Goal: Information Seeking & Learning: Find specific fact

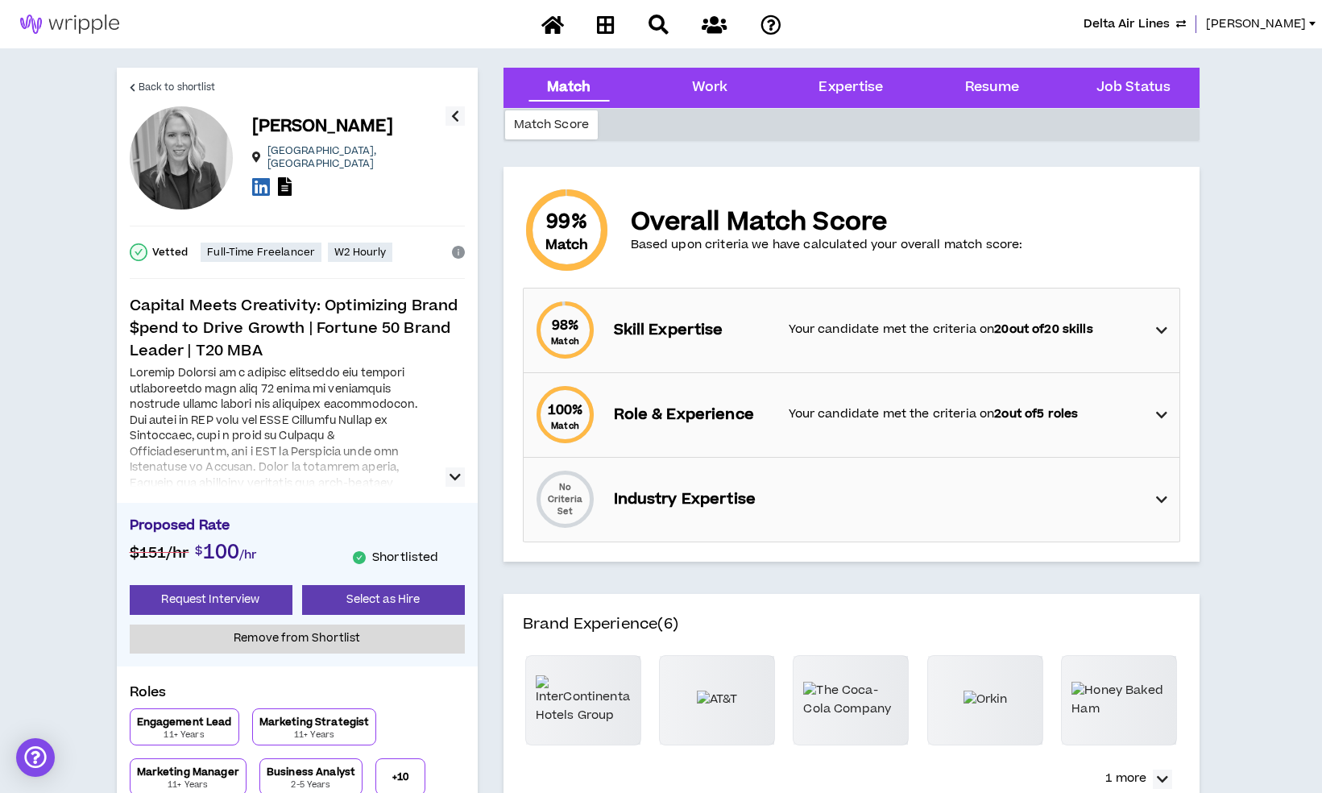
click at [99, 27] on img at bounding box center [69, 24] width 139 height 19
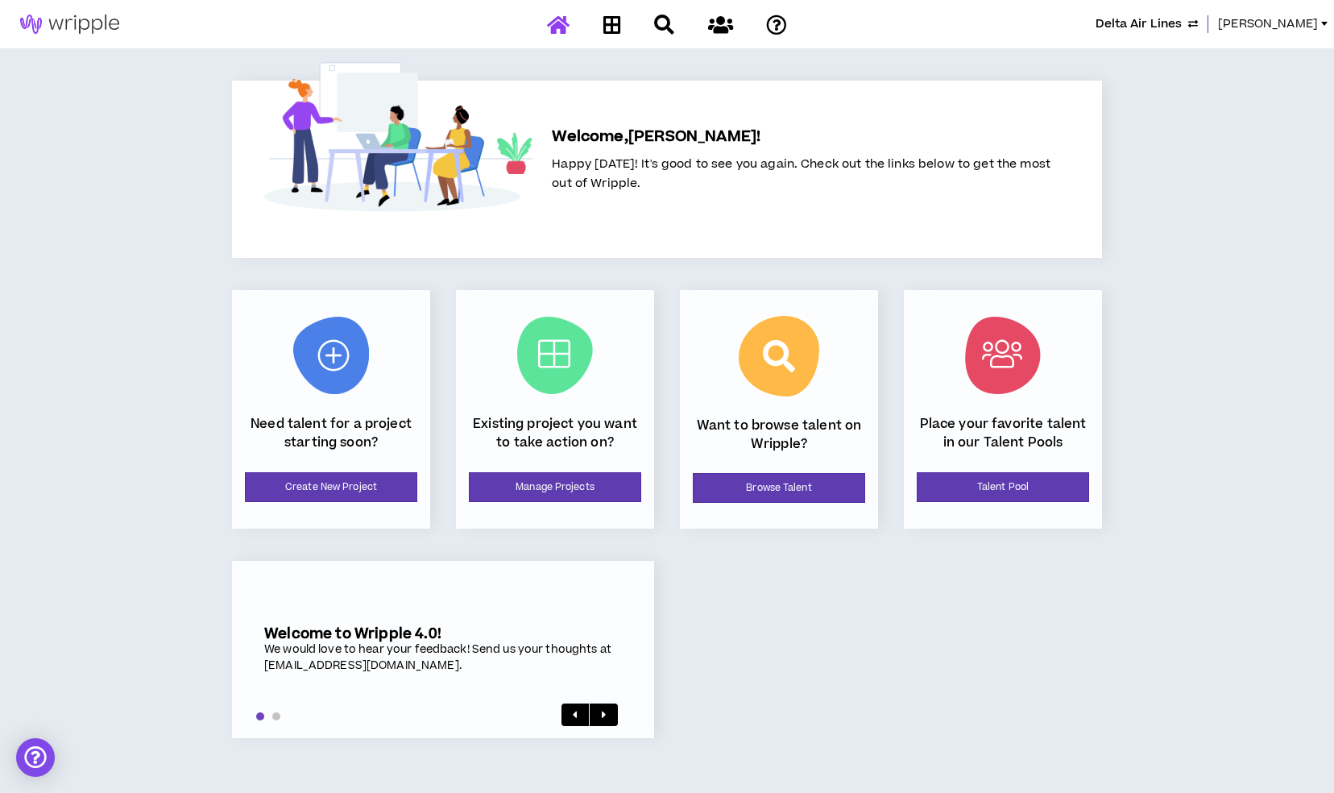
click at [1321, 23] on div at bounding box center [1324, 24] width 6 height 4
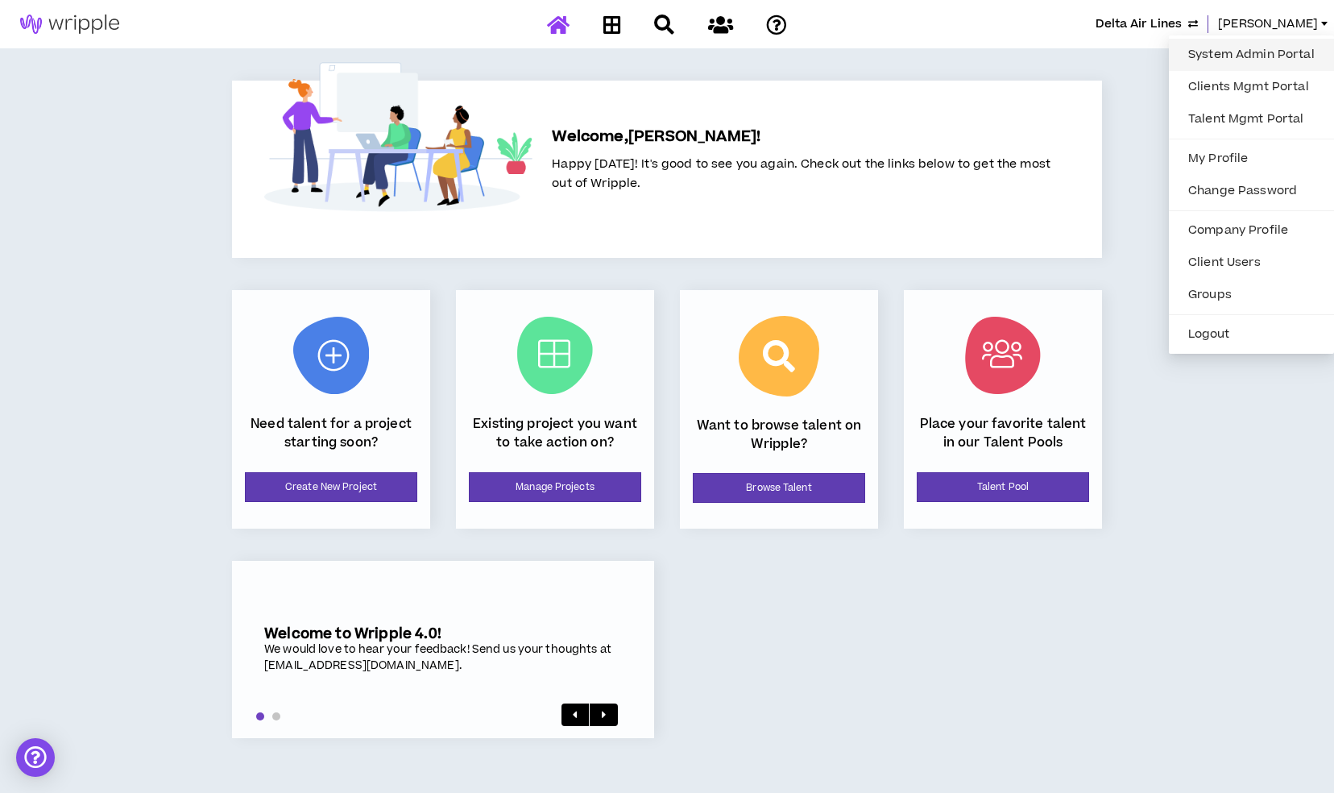
click at [1192, 48] on link "System Admin Portal" at bounding box center [1252, 55] width 146 height 24
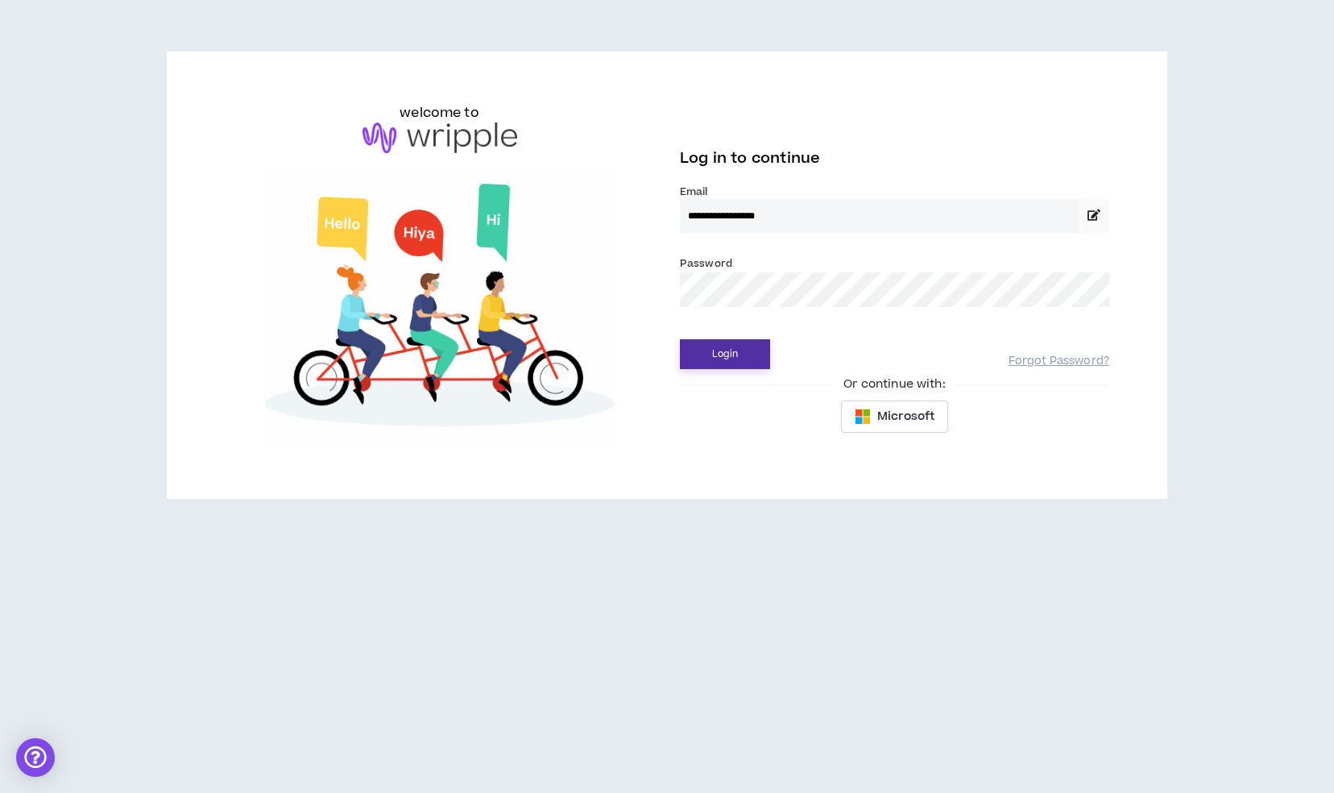
click at [717, 349] on button "Login" at bounding box center [725, 354] width 90 height 30
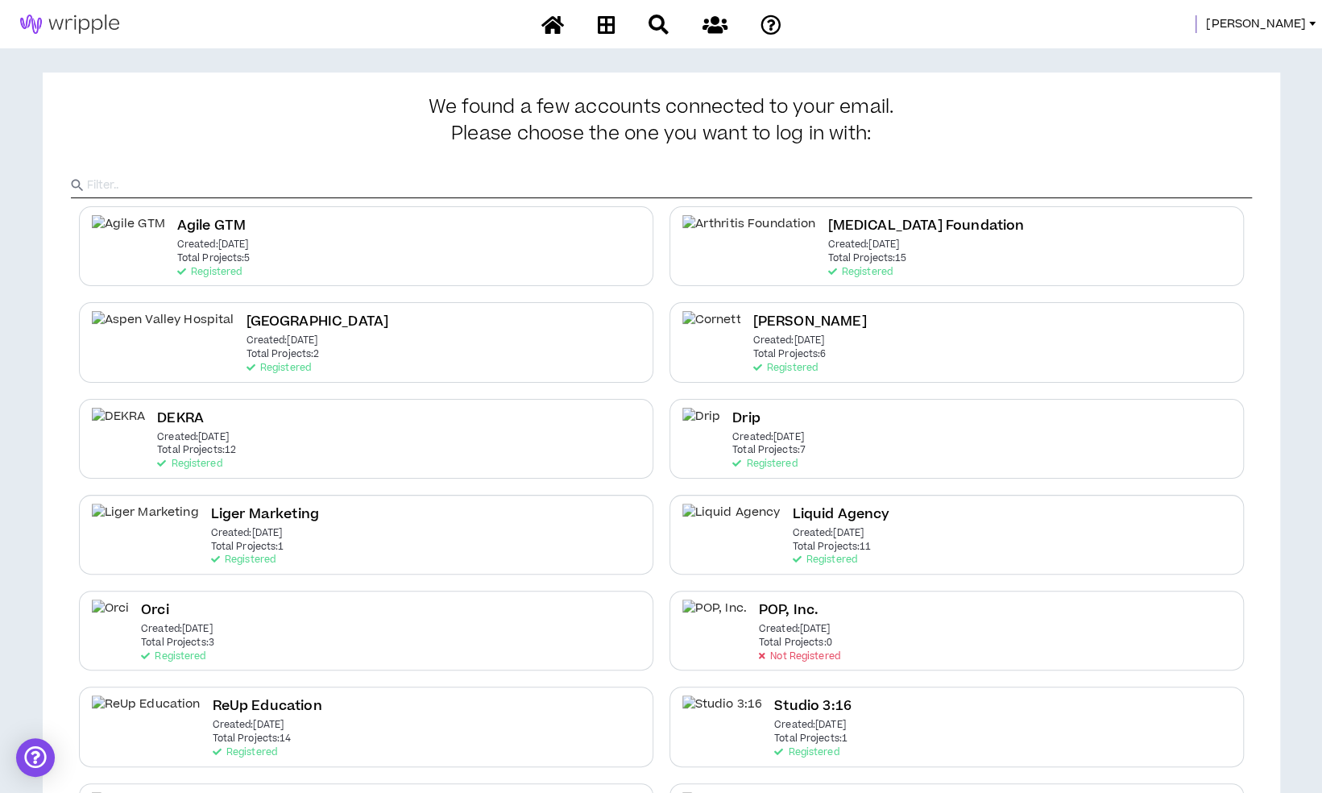
click at [1300, 29] on span "Mason" at bounding box center [1256, 24] width 100 height 18
click at [1241, 44] on link "System Admin Portal" at bounding box center [1240, 55] width 146 height 24
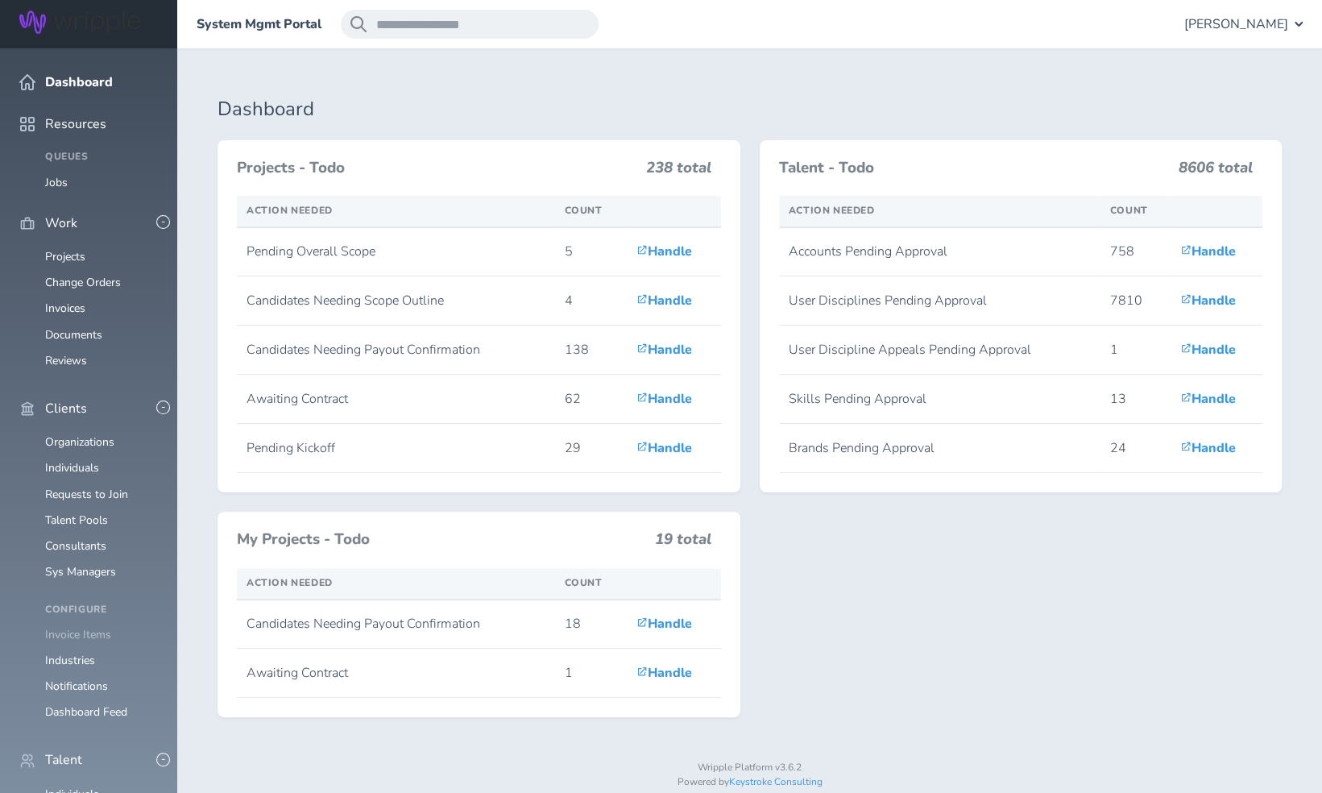
scroll to position [122, 0]
click at [70, 786] on link "Individuals" at bounding box center [72, 793] width 54 height 15
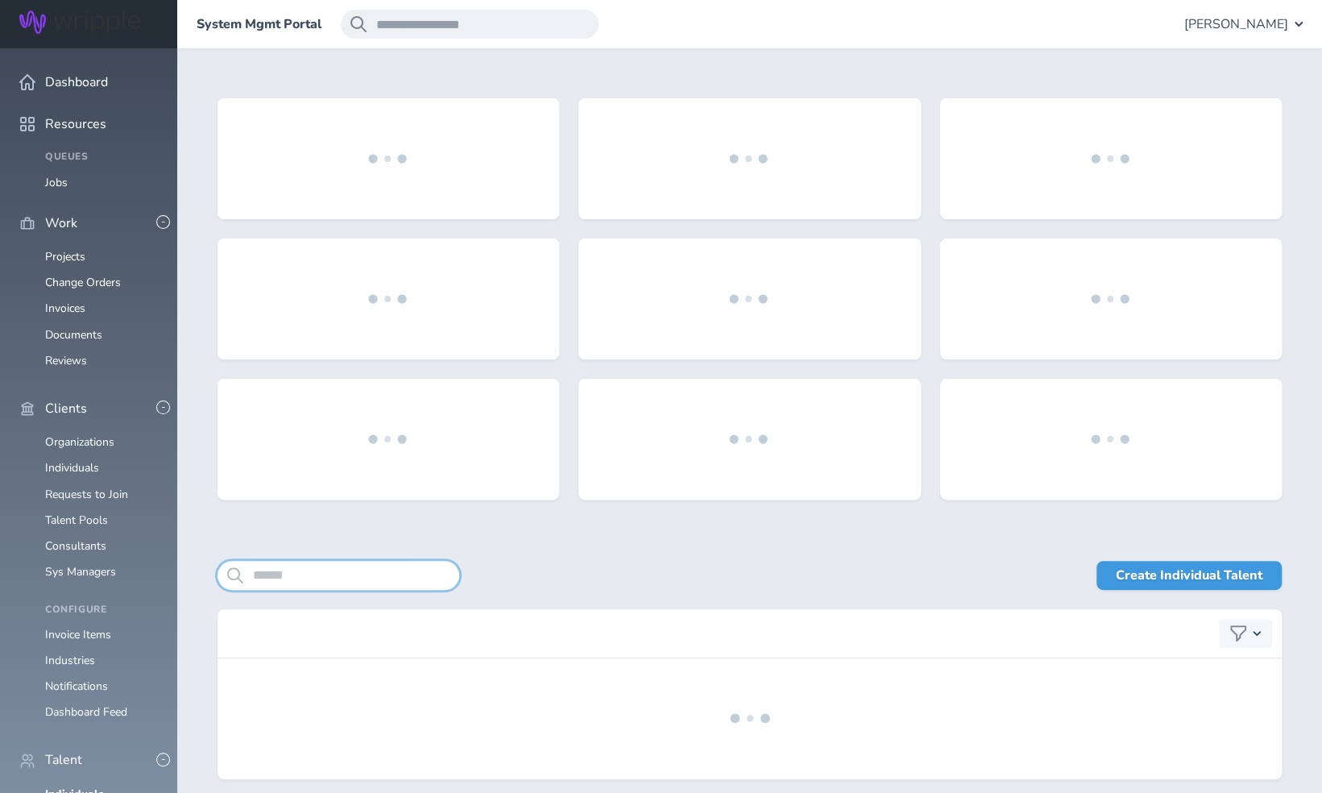
click at [314, 574] on input "search" at bounding box center [339, 575] width 242 height 29
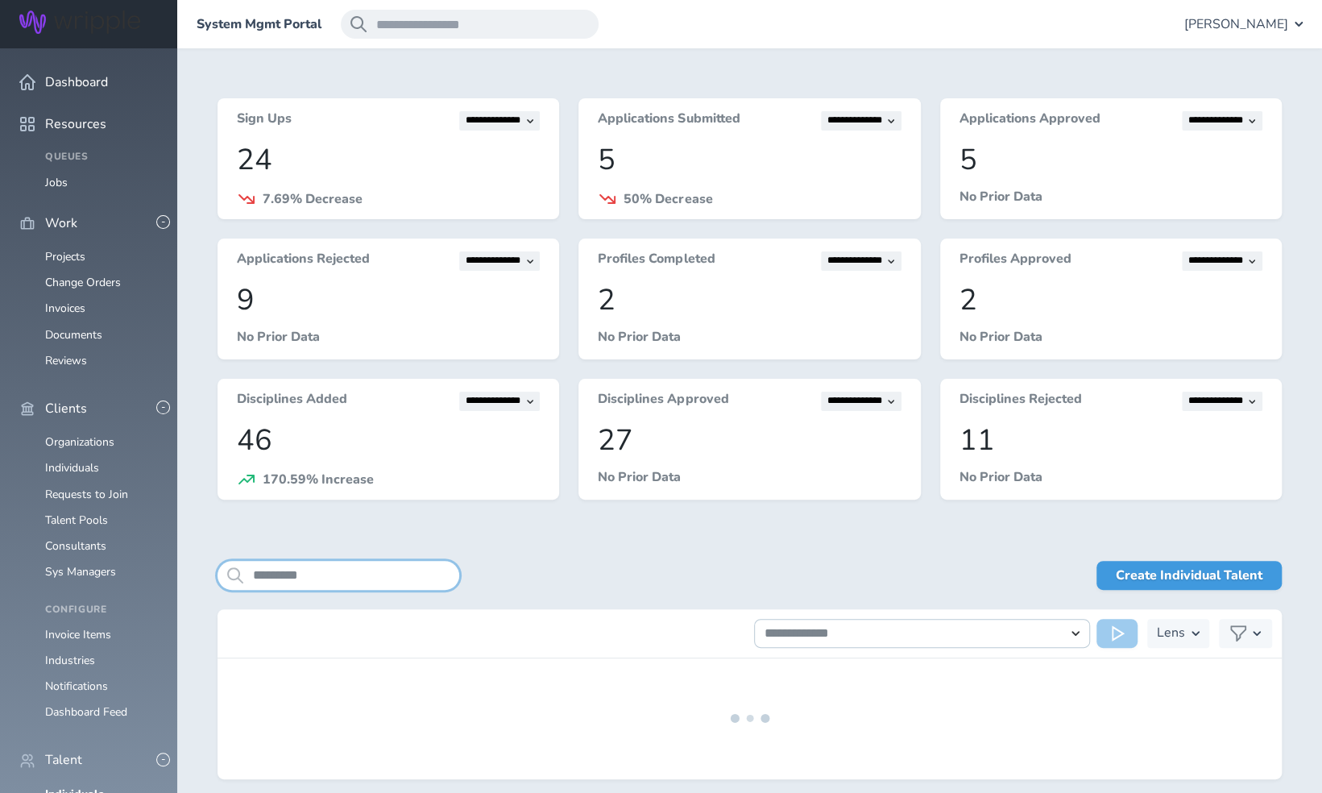
type input "*********"
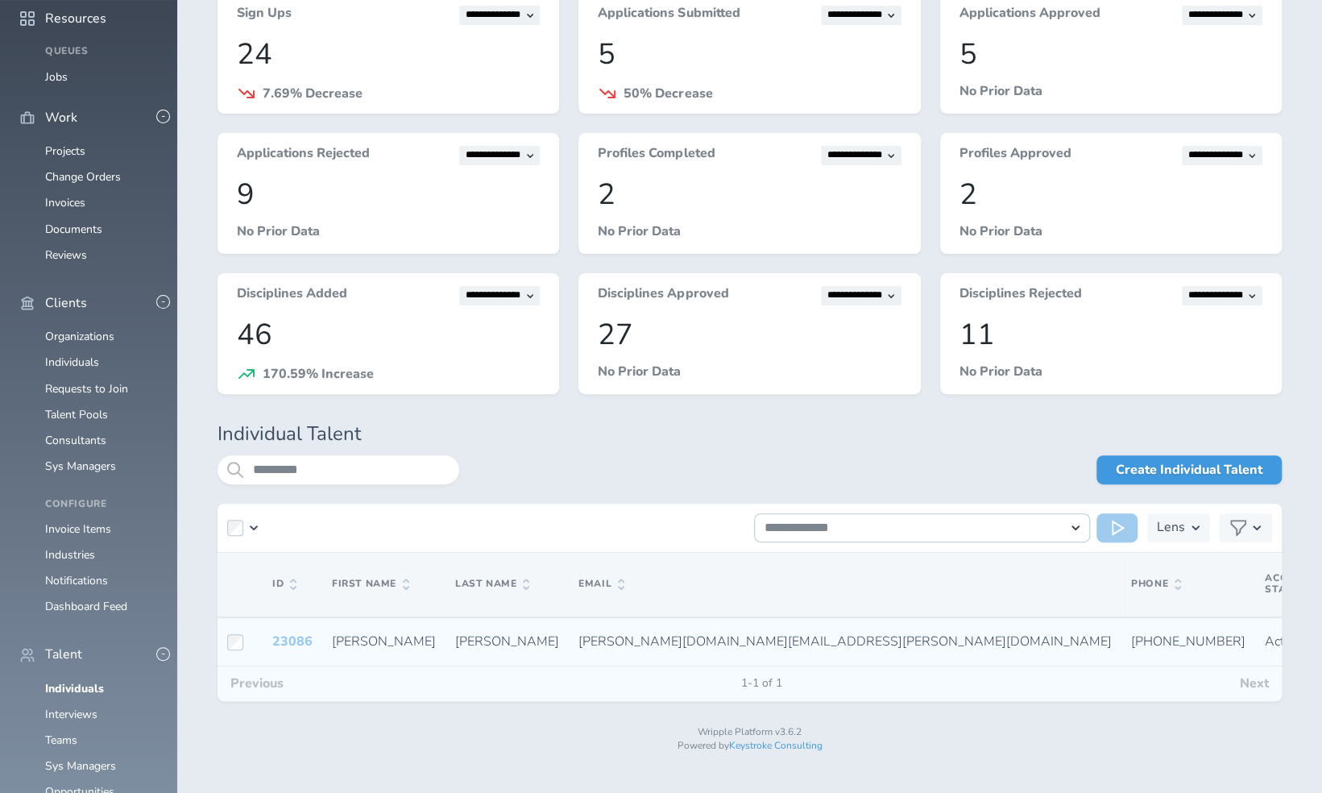
click at [296, 640] on link "23086" at bounding box center [292, 641] width 40 height 18
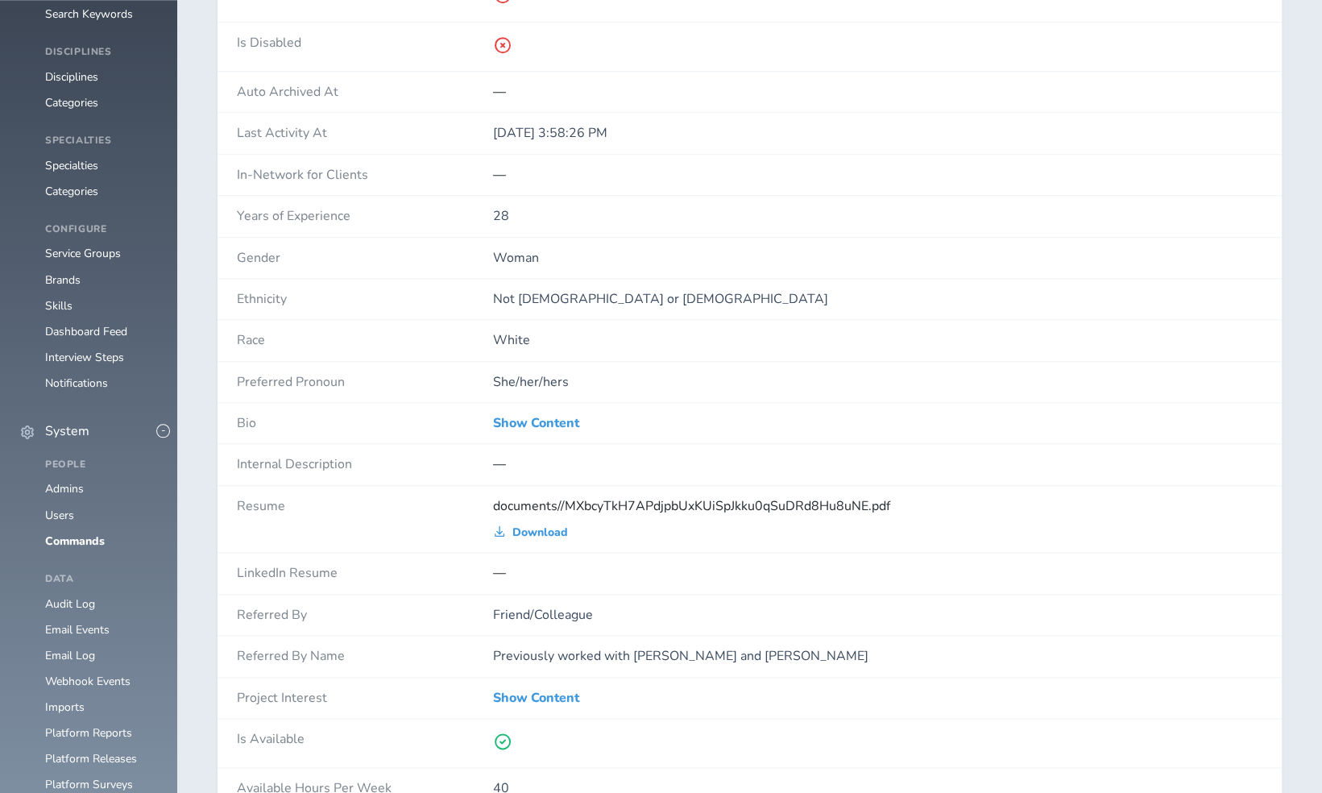
scroll to position [1051, 0]
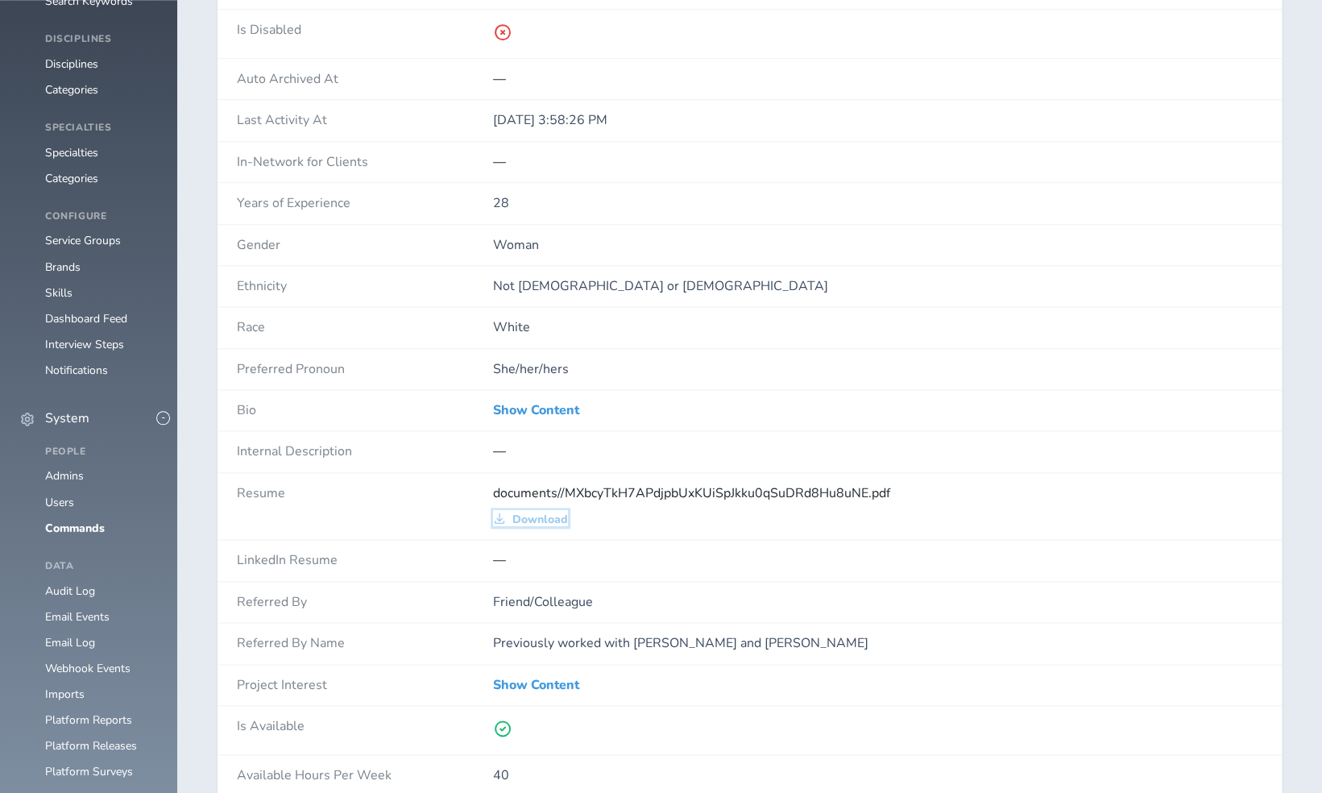
click at [541, 513] on span "Download" at bounding box center [540, 519] width 56 height 13
click at [928, 407] on div "Show Content" at bounding box center [877, 410] width 769 height 15
drag, startPoint x: 928, startPoint y: 407, endPoint x: 844, endPoint y: 342, distance: 105.7
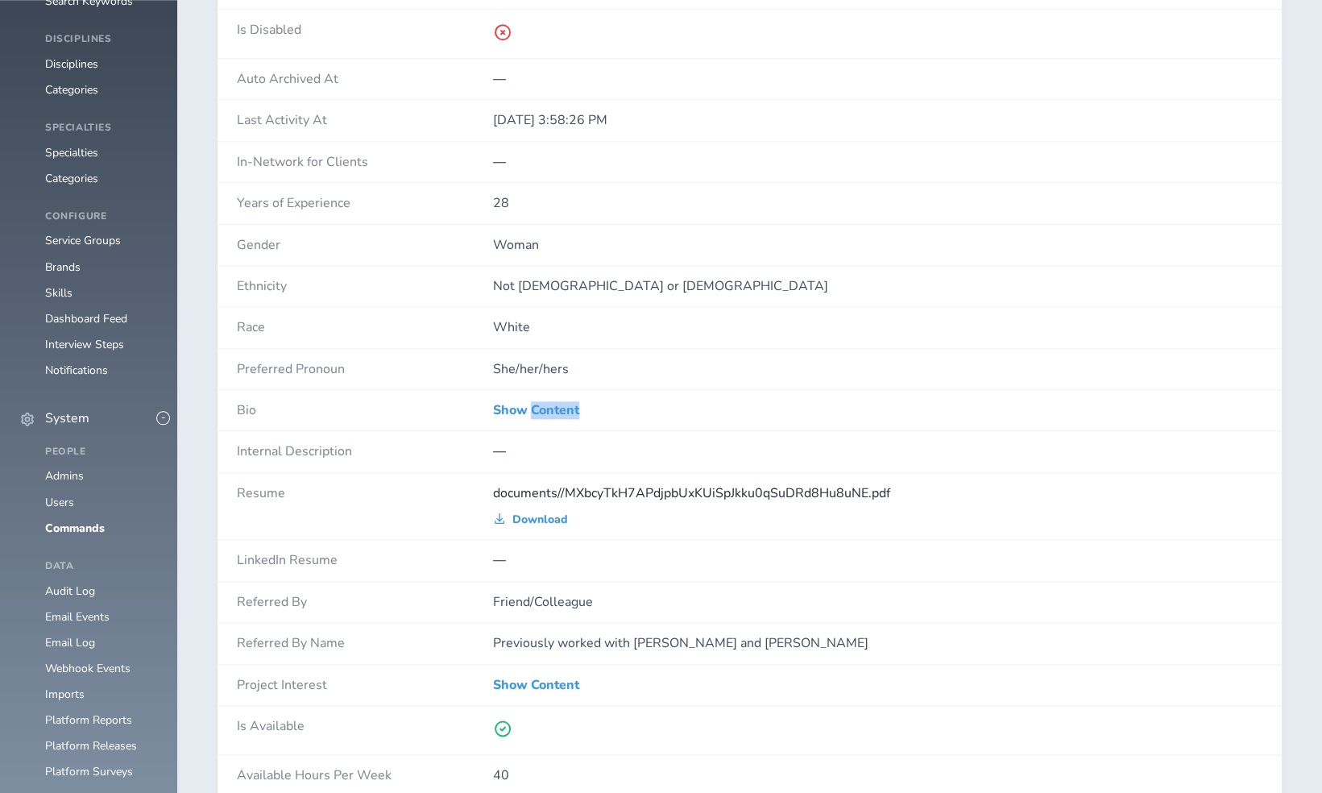
click at [844, 342] on div "ID 23086 Image Download First Name Kim Last Name Adams Email adams.kim@gmail.co…" at bounding box center [750, 747] width 1064 height 3323
drag, startPoint x: 844, startPoint y: 342, endPoint x: 703, endPoint y: 184, distance: 212.3
click at [703, 184] on div "28" at bounding box center [877, 203] width 769 height 40
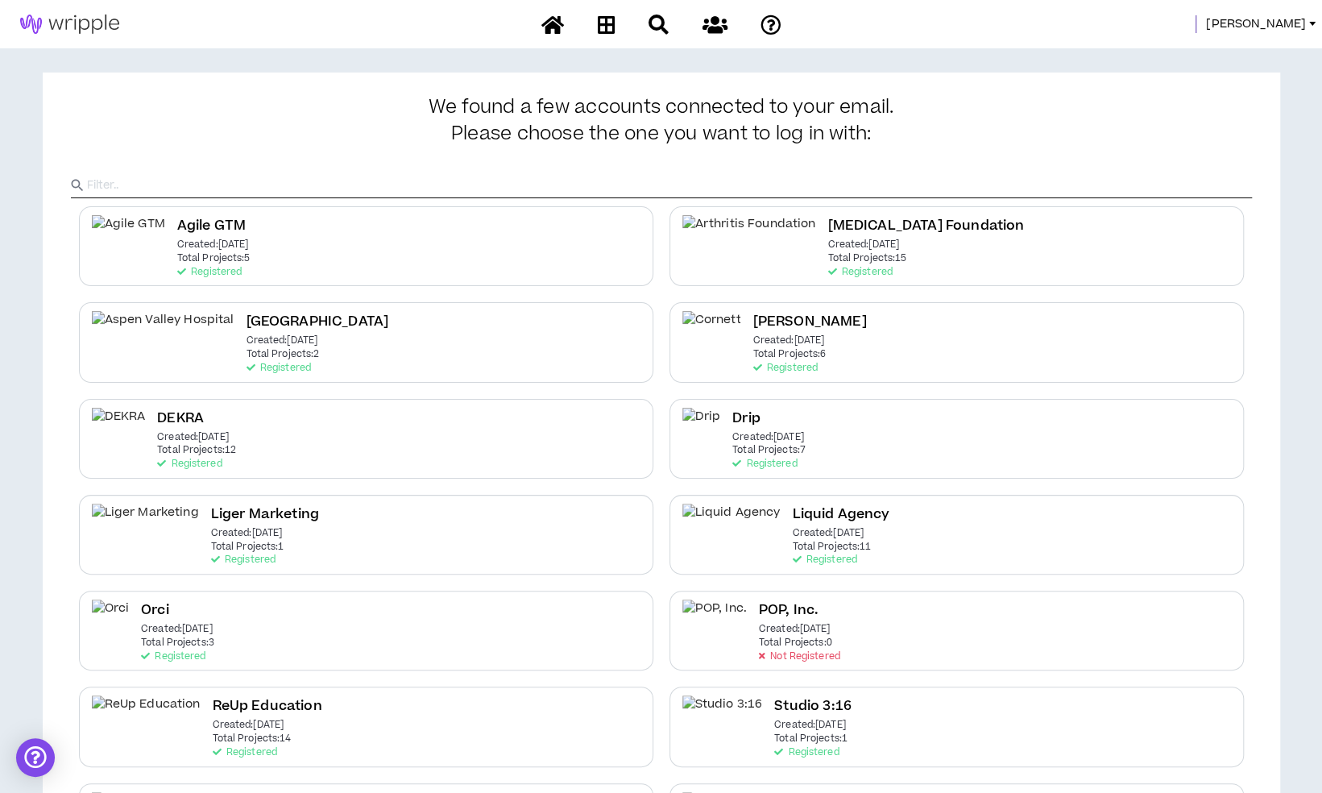
click at [1298, 27] on span "Mason" at bounding box center [1256, 24] width 100 height 18
click at [1226, 48] on link "System Admin Portal" at bounding box center [1240, 55] width 146 height 24
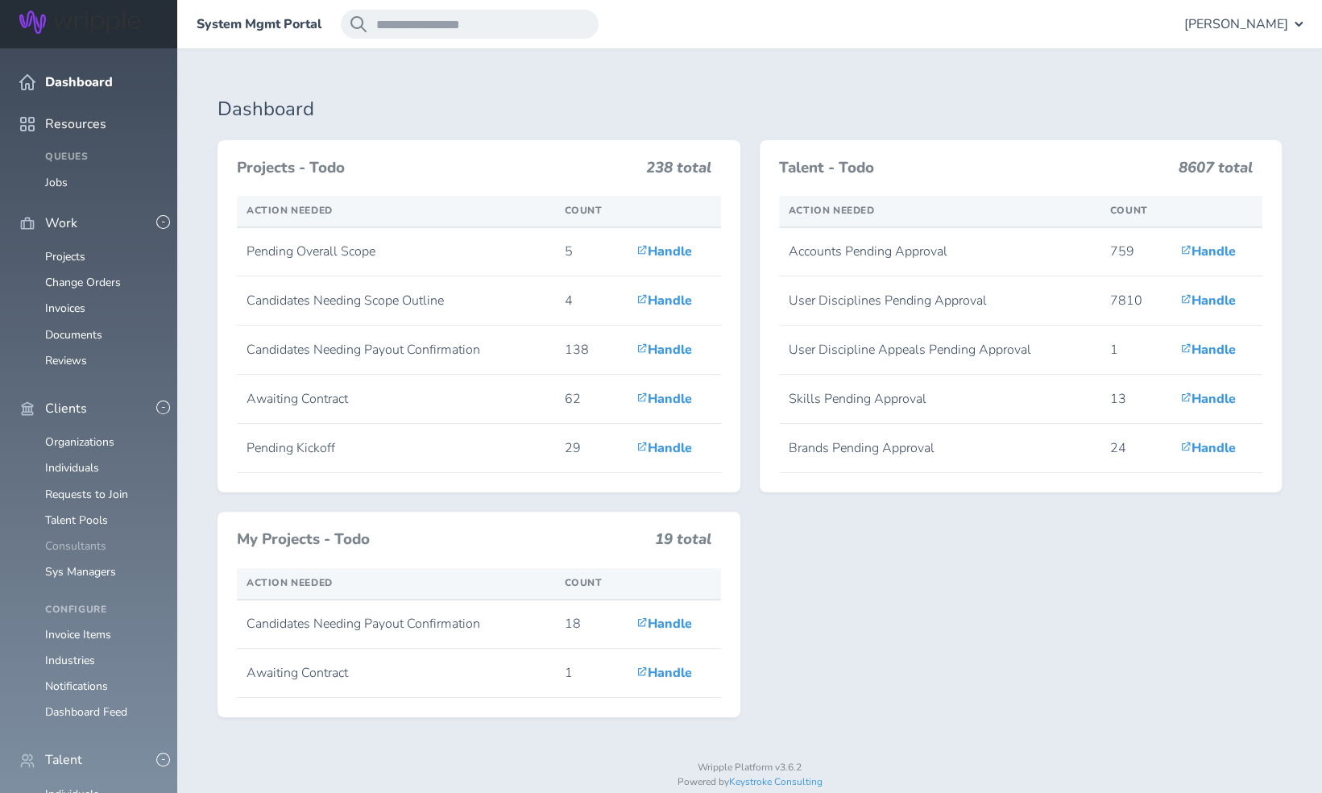
click at [82, 538] on link "Consultants" at bounding box center [75, 545] width 61 height 15
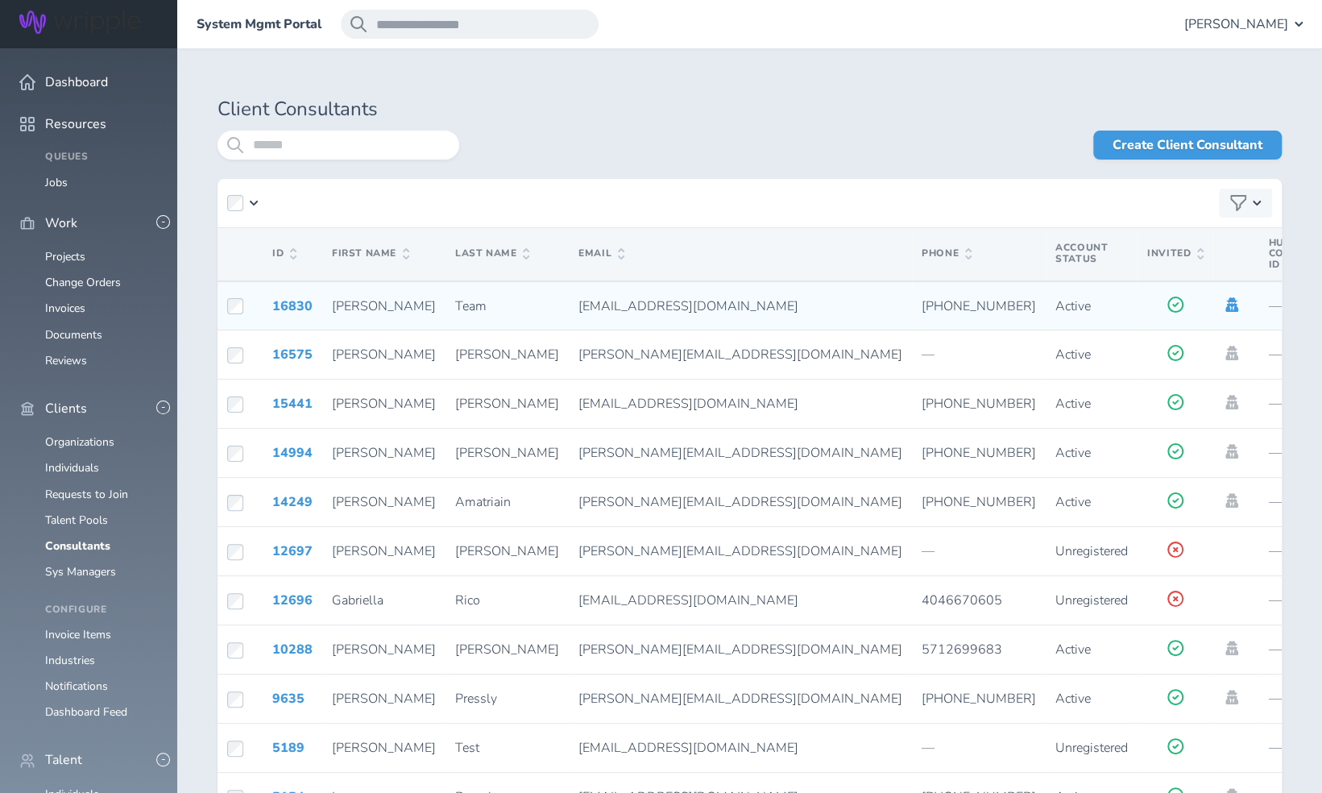
click at [1225, 298] on icon at bounding box center [1231, 304] width 13 height 15
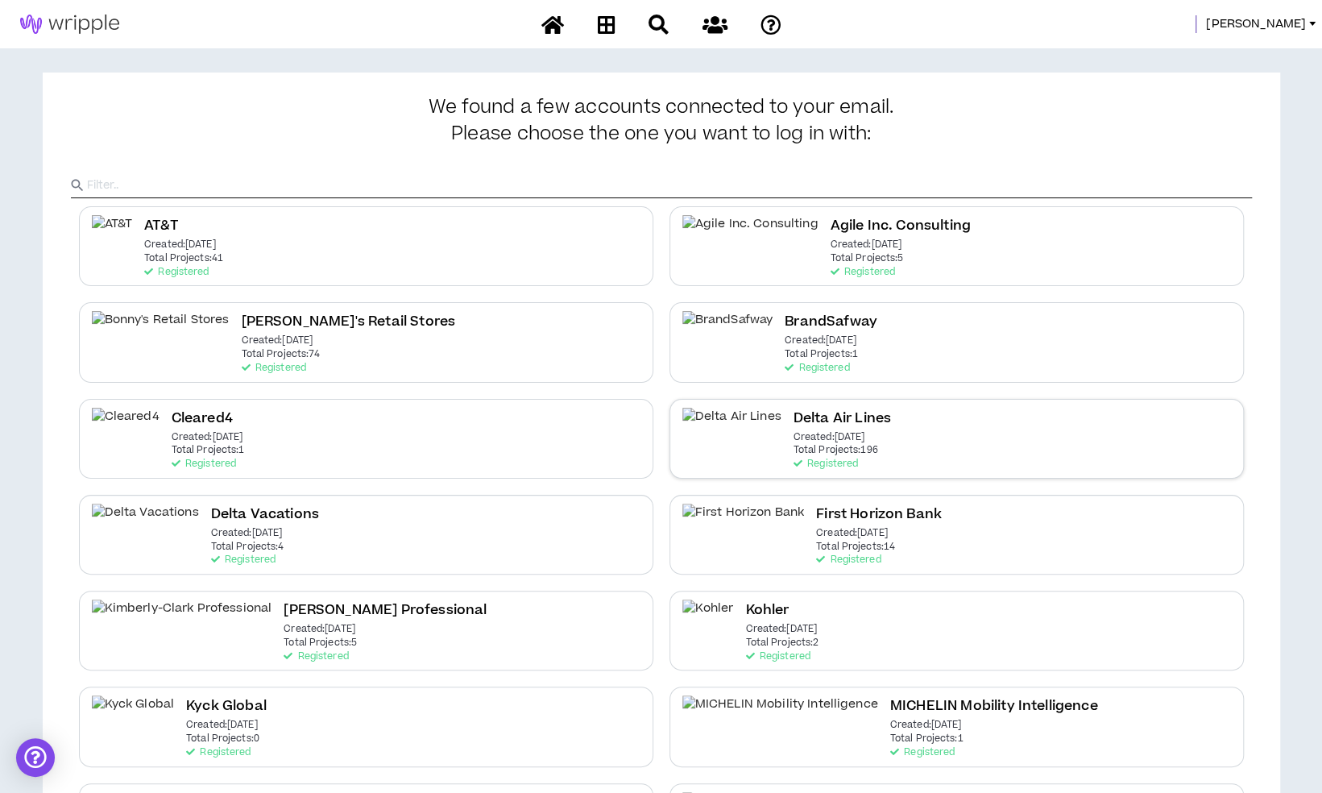
click at [916, 454] on div "Delta Air Lines Created: [DATE] Total Projects: 196 Registered" at bounding box center [956, 439] width 574 height 80
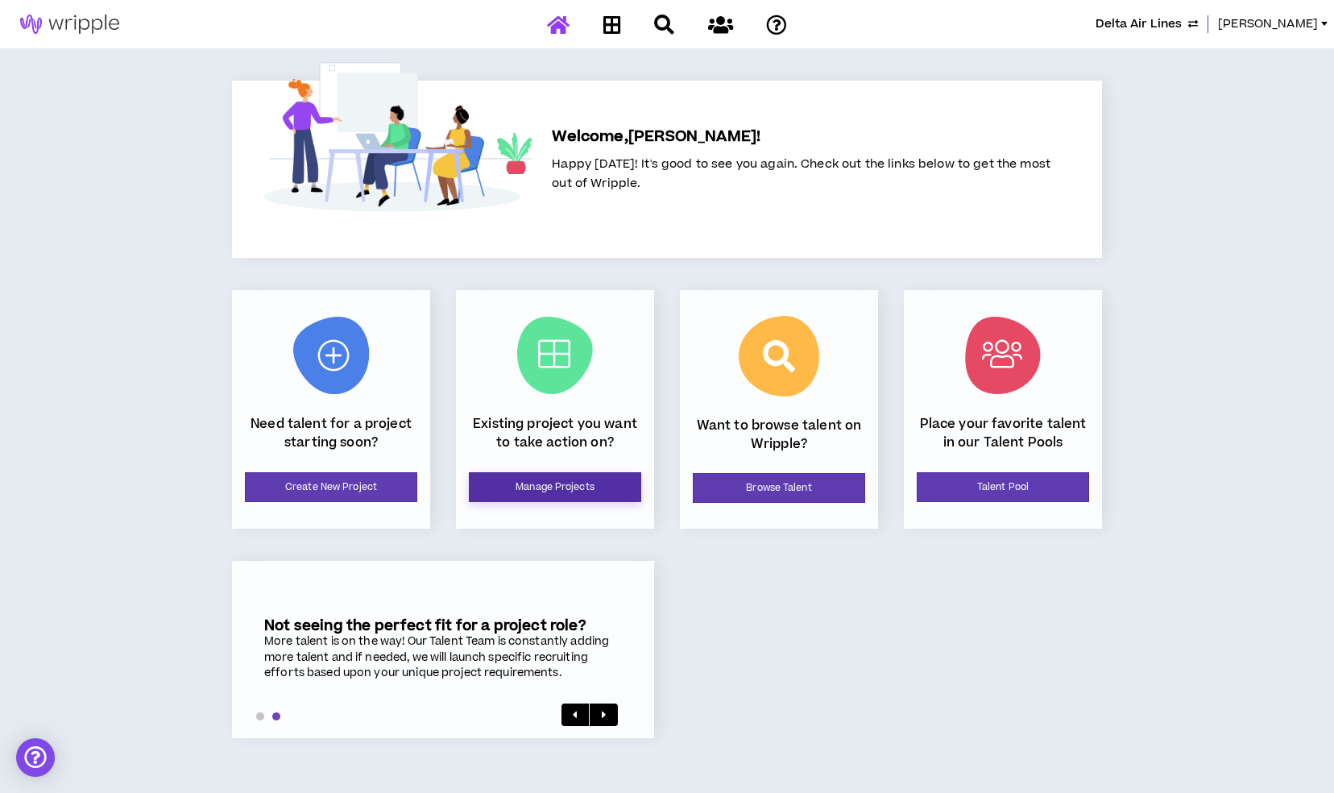
click at [611, 474] on link "Manage Projects" at bounding box center [555, 487] width 172 height 30
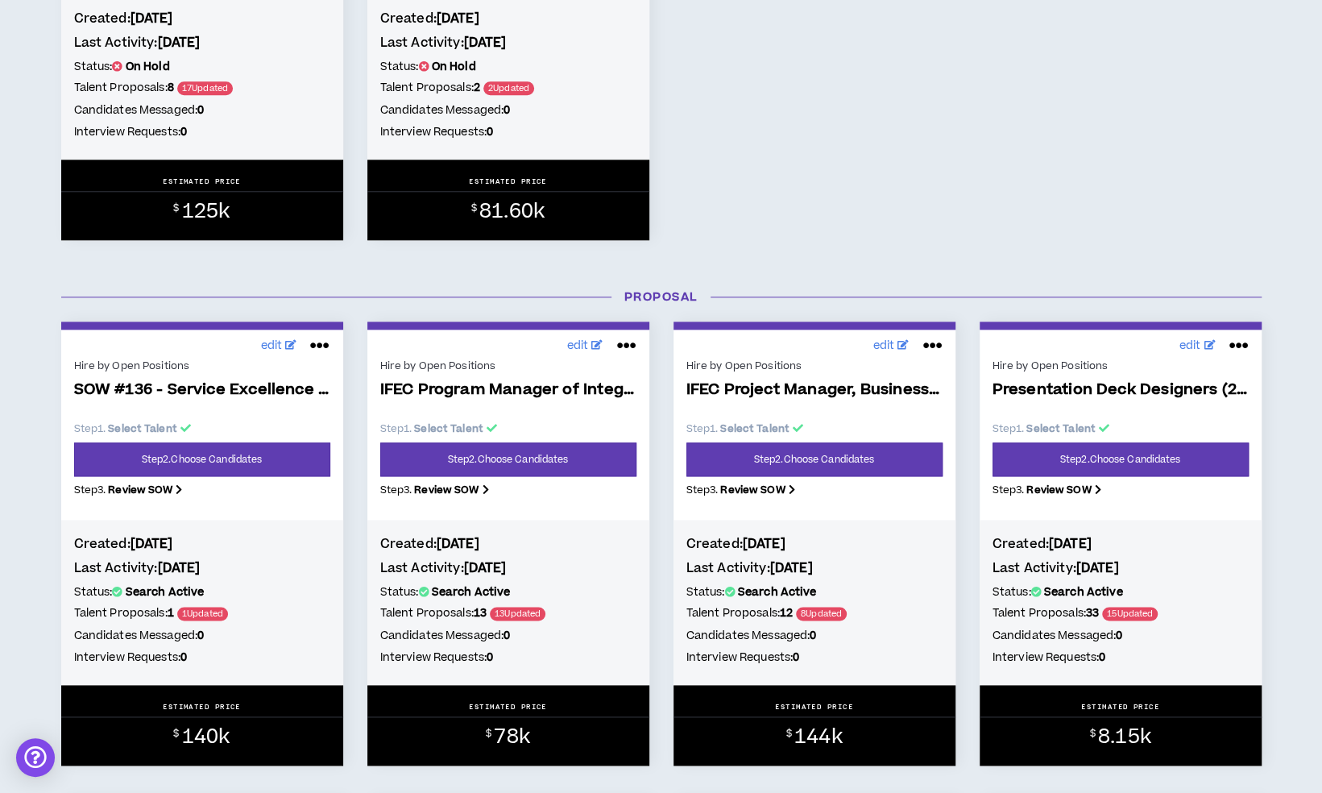
scroll to position [999, 0]
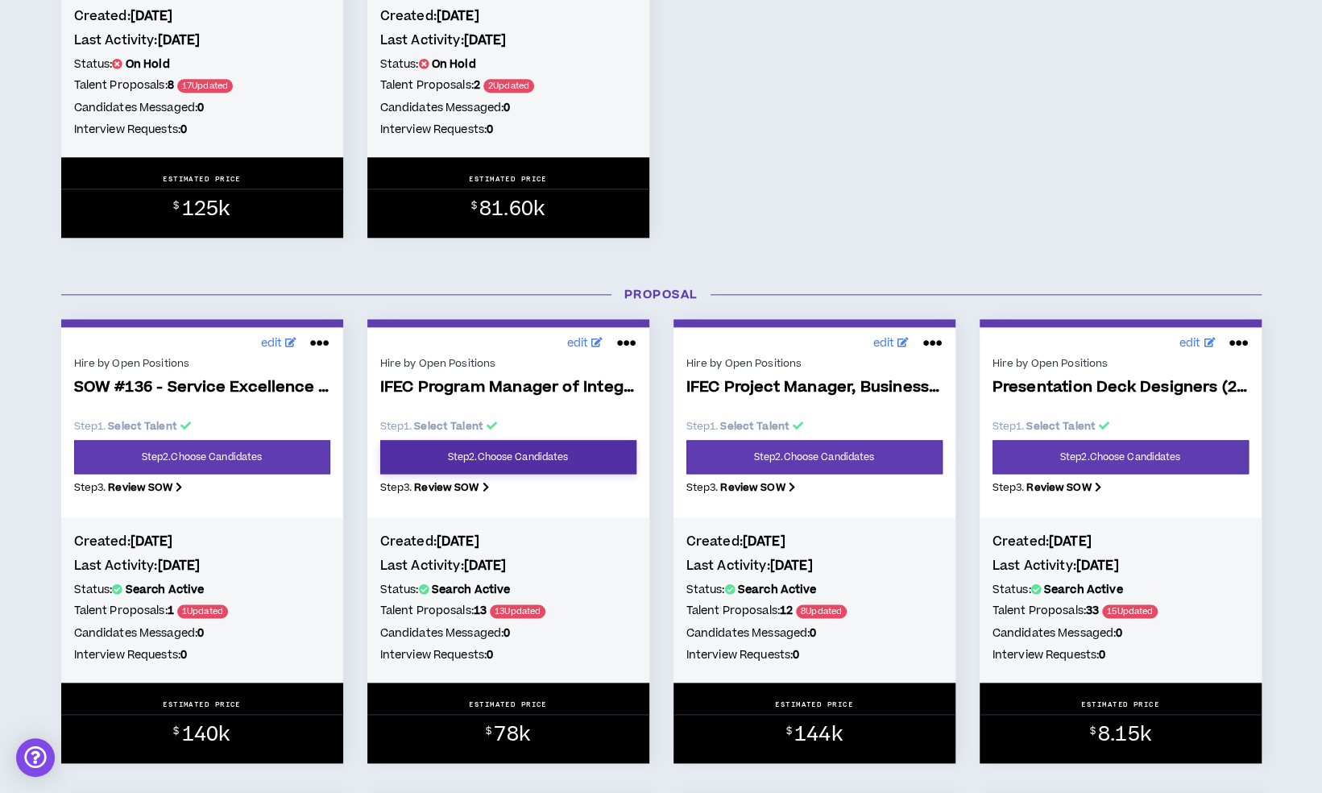
click at [602, 456] on link "Step 2 . Choose Candidates" at bounding box center [508, 457] width 256 height 34
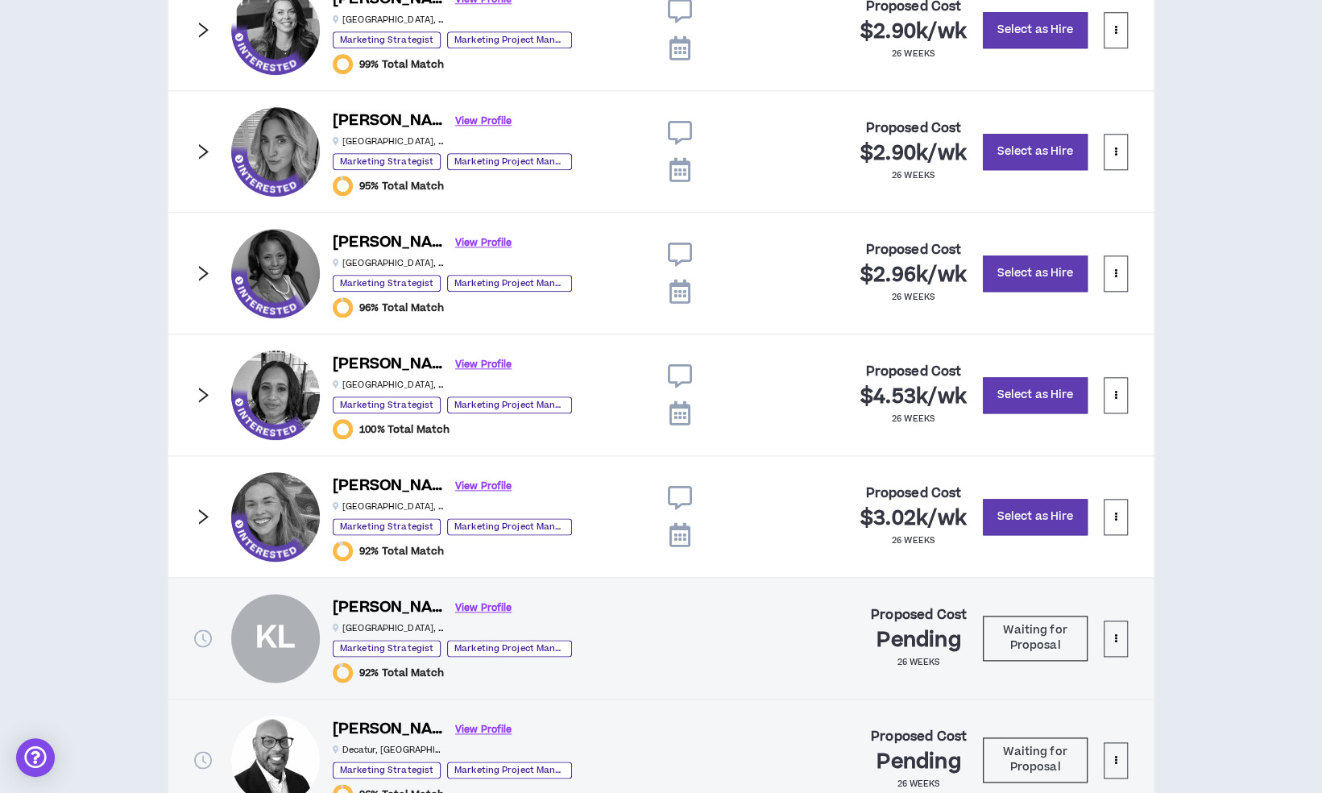
scroll to position [1216, 0]
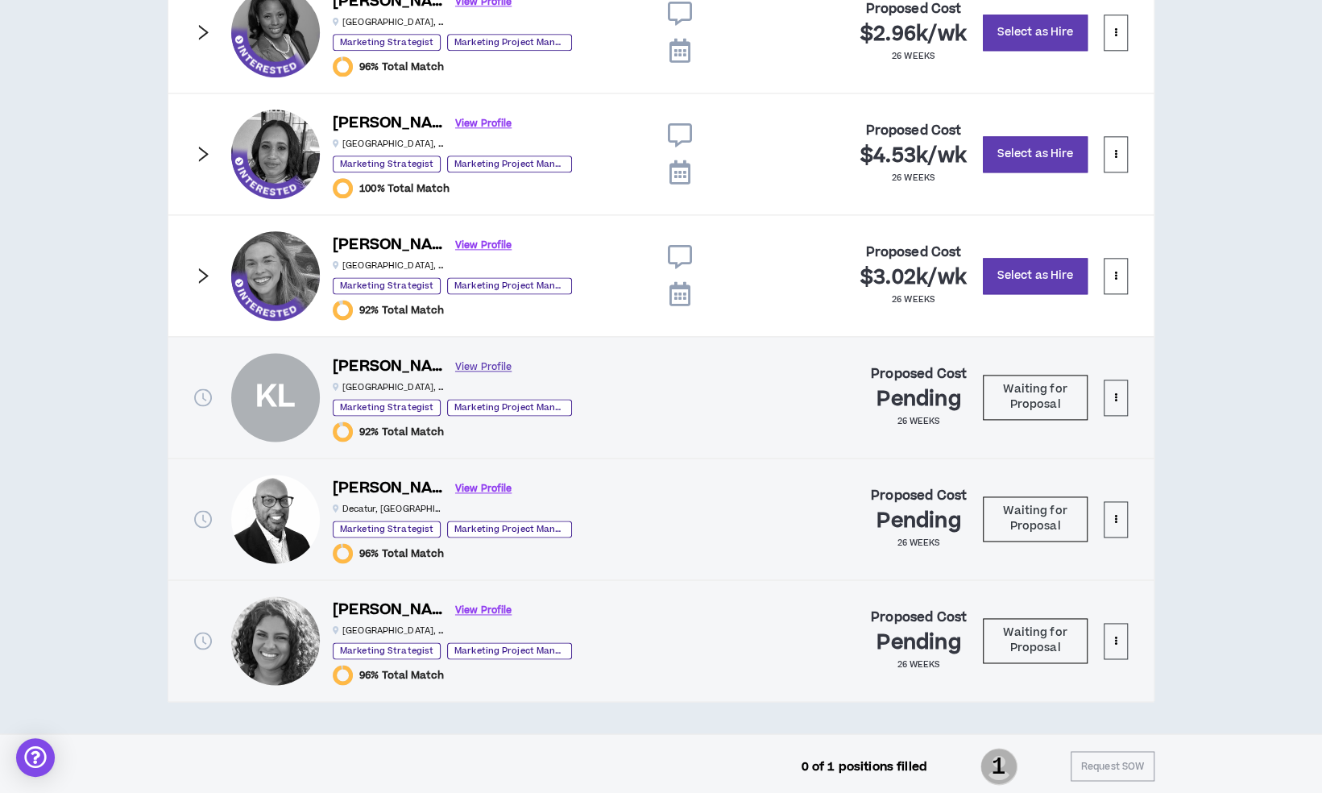
click at [455, 361] on link "View Profile" at bounding box center [483, 367] width 56 height 28
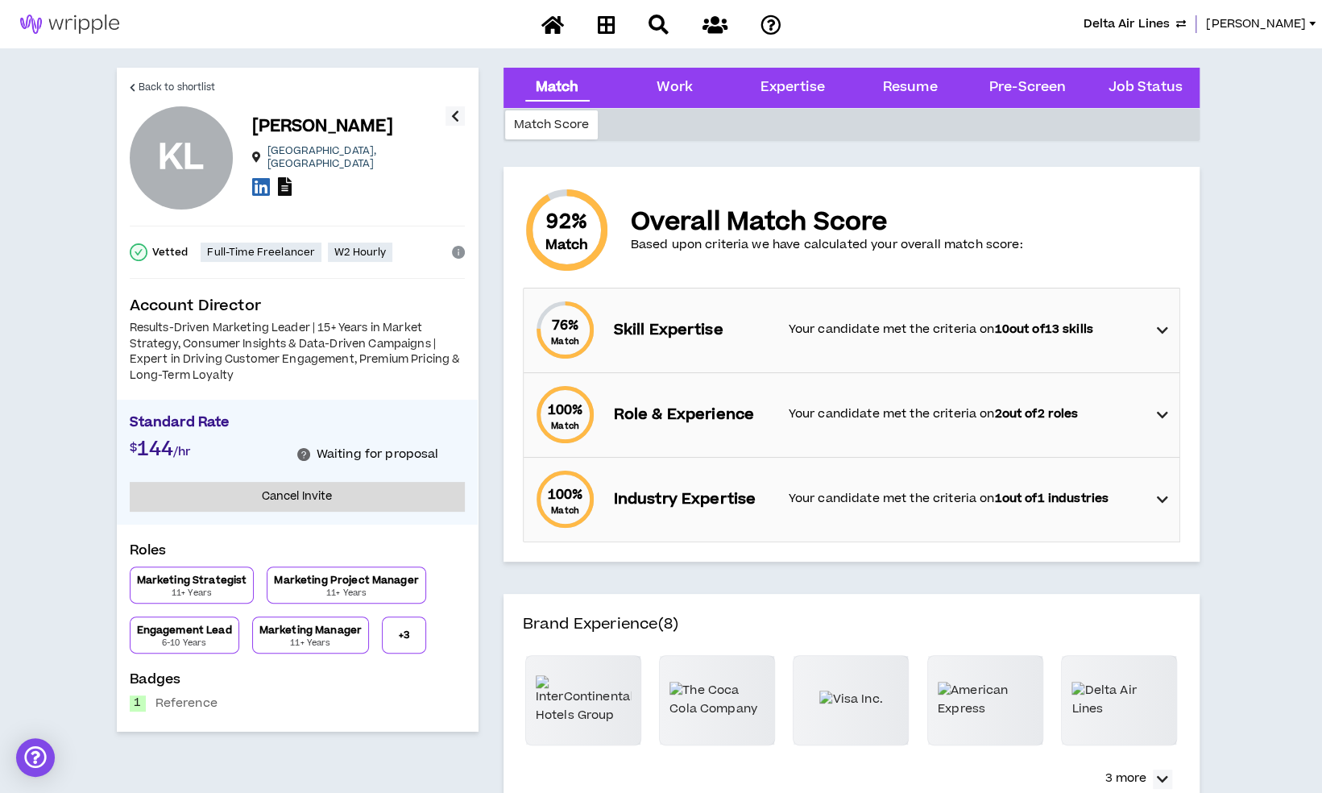
click at [285, 177] on icon at bounding box center [285, 186] width 14 height 19
click at [155, 85] on span "Back to shortlist" at bounding box center [177, 87] width 77 height 15
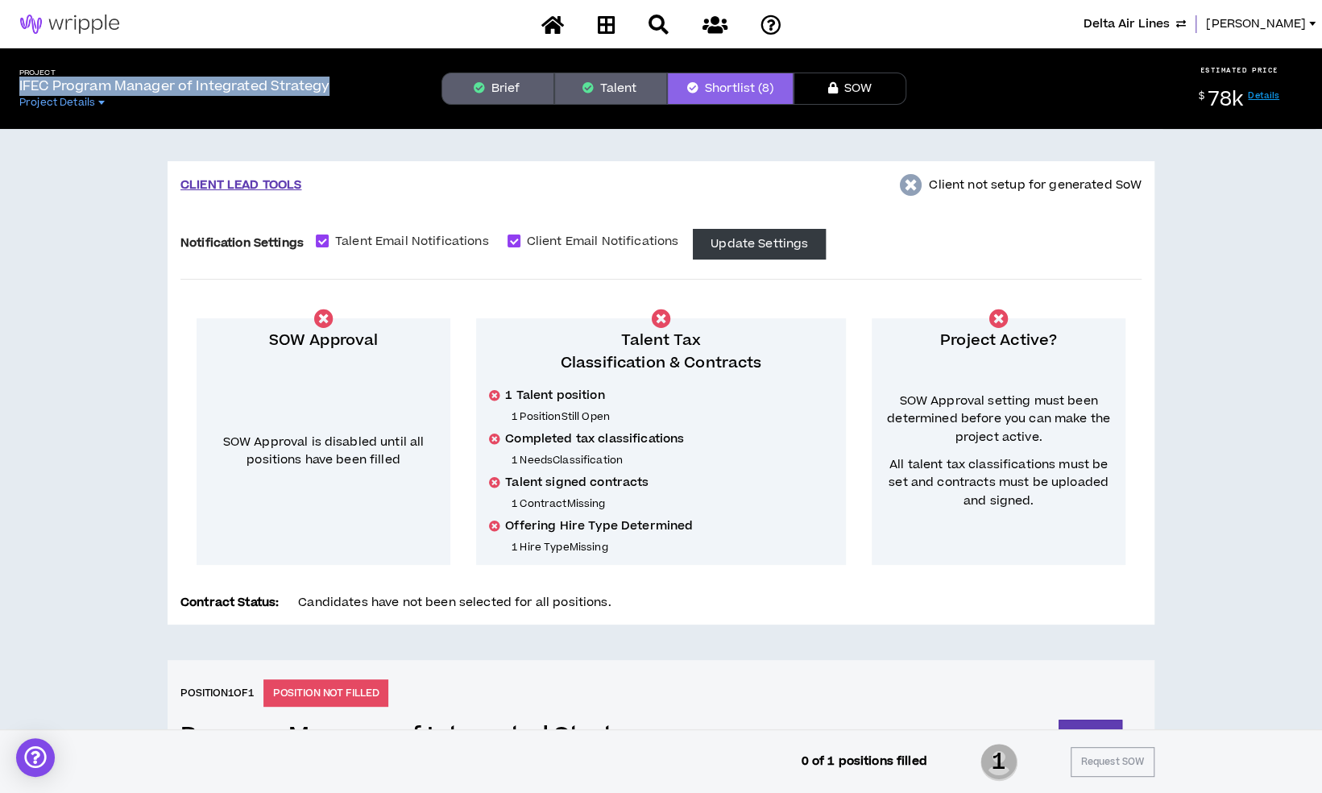
drag, startPoint x: 19, startPoint y: 84, endPoint x: 334, endPoint y: 85, distance: 314.2
click at [334, 85] on div "Project IFEC Program Manager of Integrated Strategy Project Details" at bounding box center [217, 88] width 422 height 41
copy p "IFEC Program Manager of Integrated Strategy"
click at [496, 84] on button "Brief" at bounding box center [497, 89] width 113 height 32
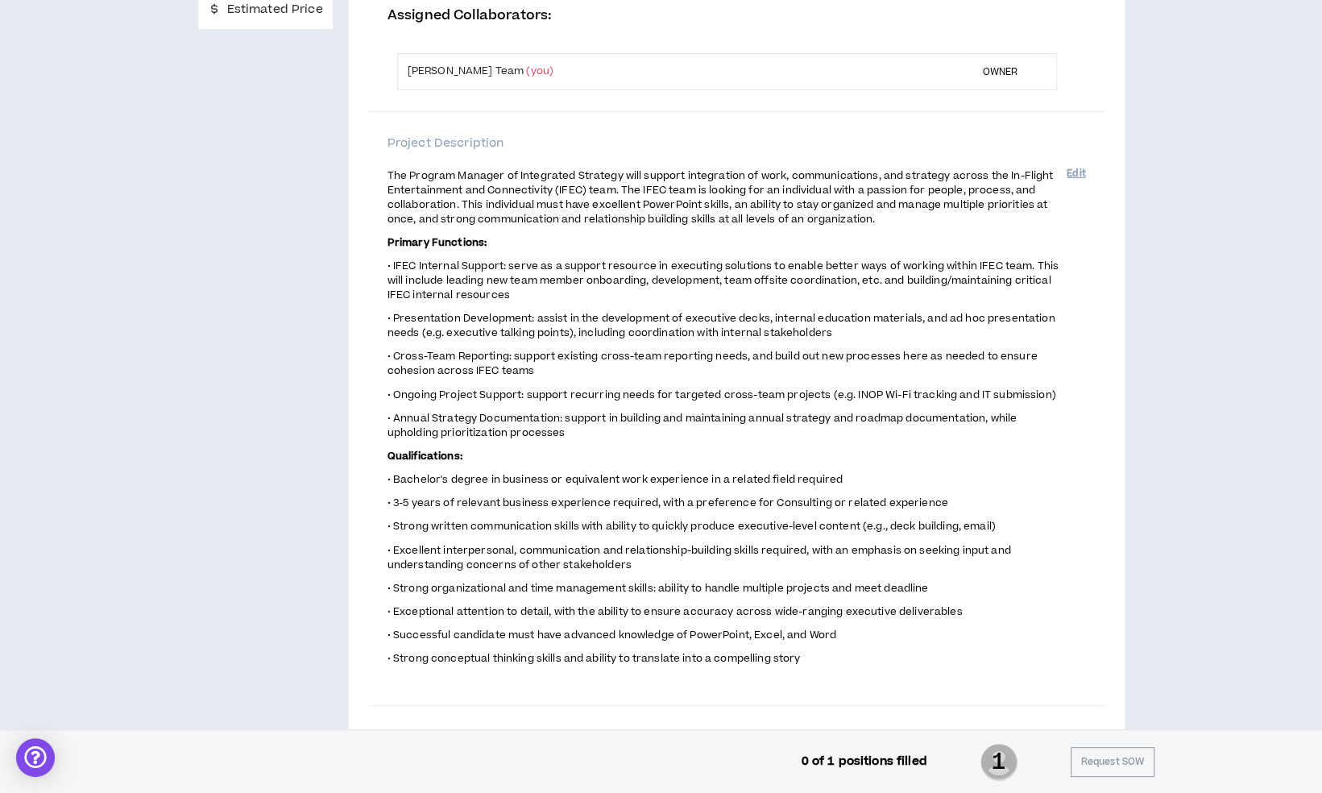
scroll to position [262, 0]
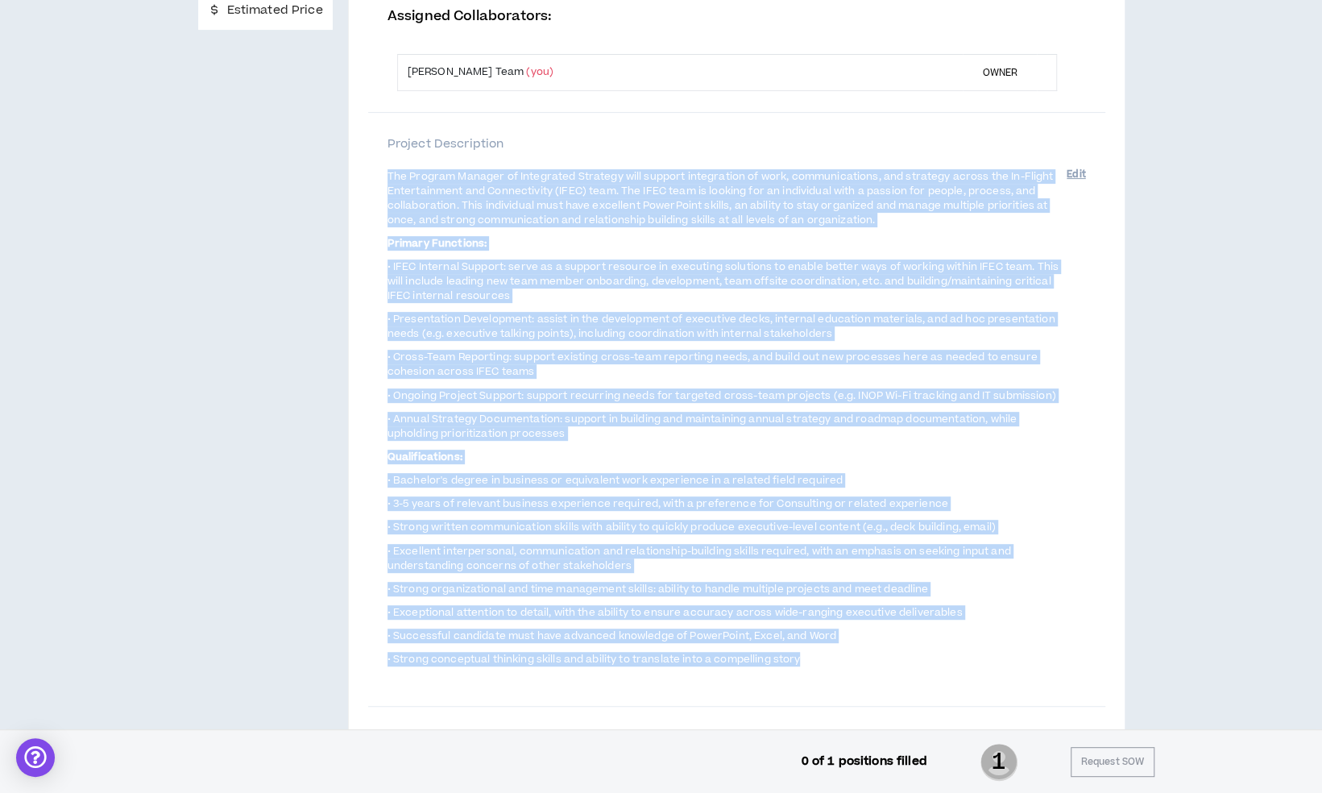
drag, startPoint x: 387, startPoint y: 170, endPoint x: 841, endPoint y: 648, distance: 659.3
click at [841, 648] on span "The Program Manager of Integrated Strategy will support integration of work, co…" at bounding box center [727, 430] width 679 height 524
copy span "The Program Manager of Integrated Strategy will support integration of work, co…"
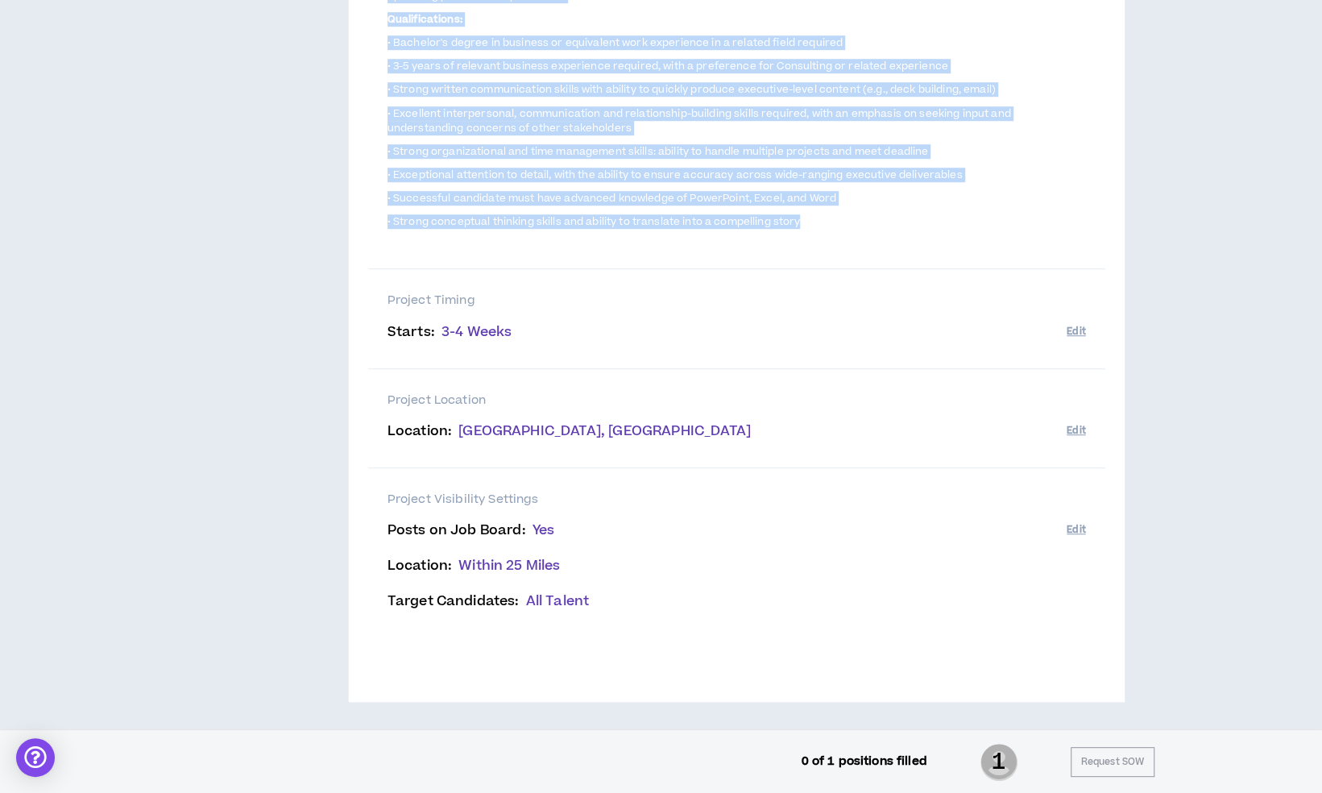
scroll to position [0, 0]
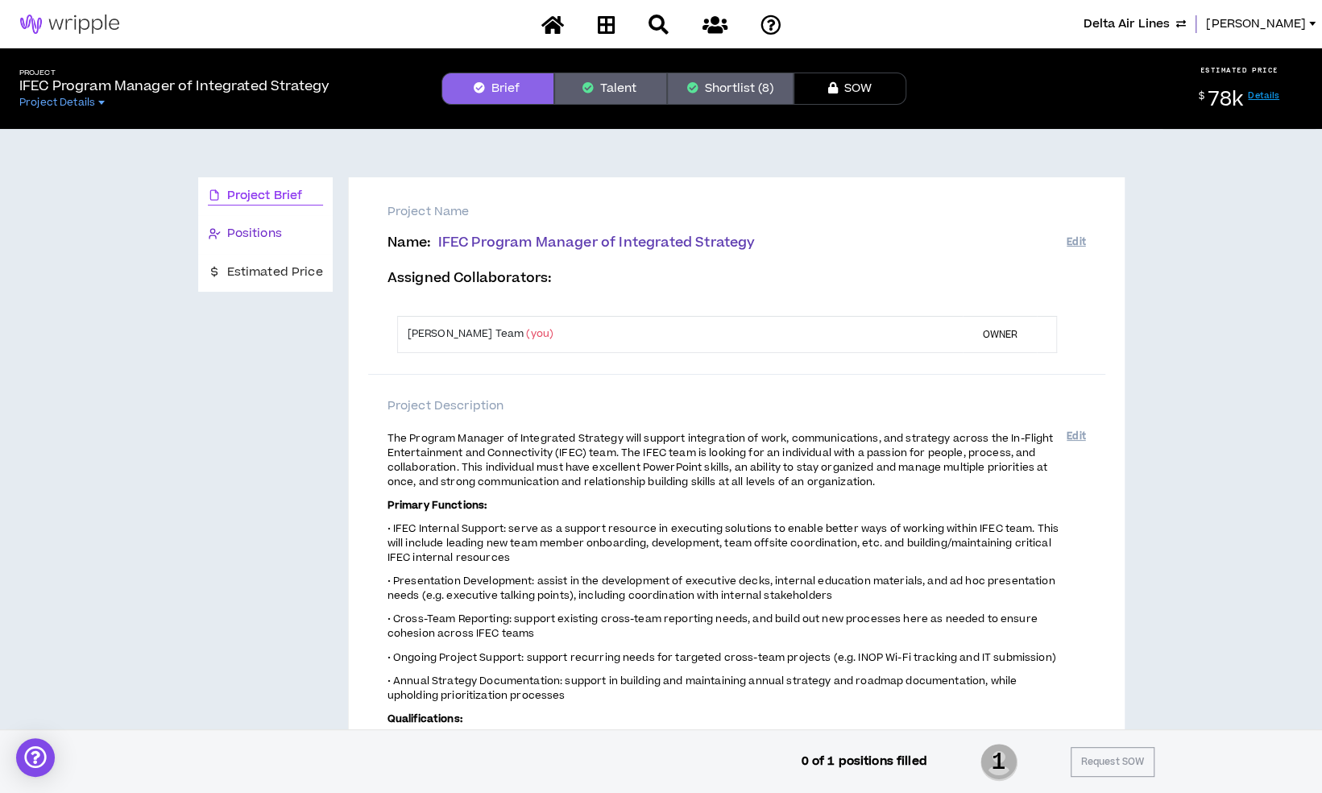
click at [305, 234] on div "Positions" at bounding box center [265, 234] width 115 height 18
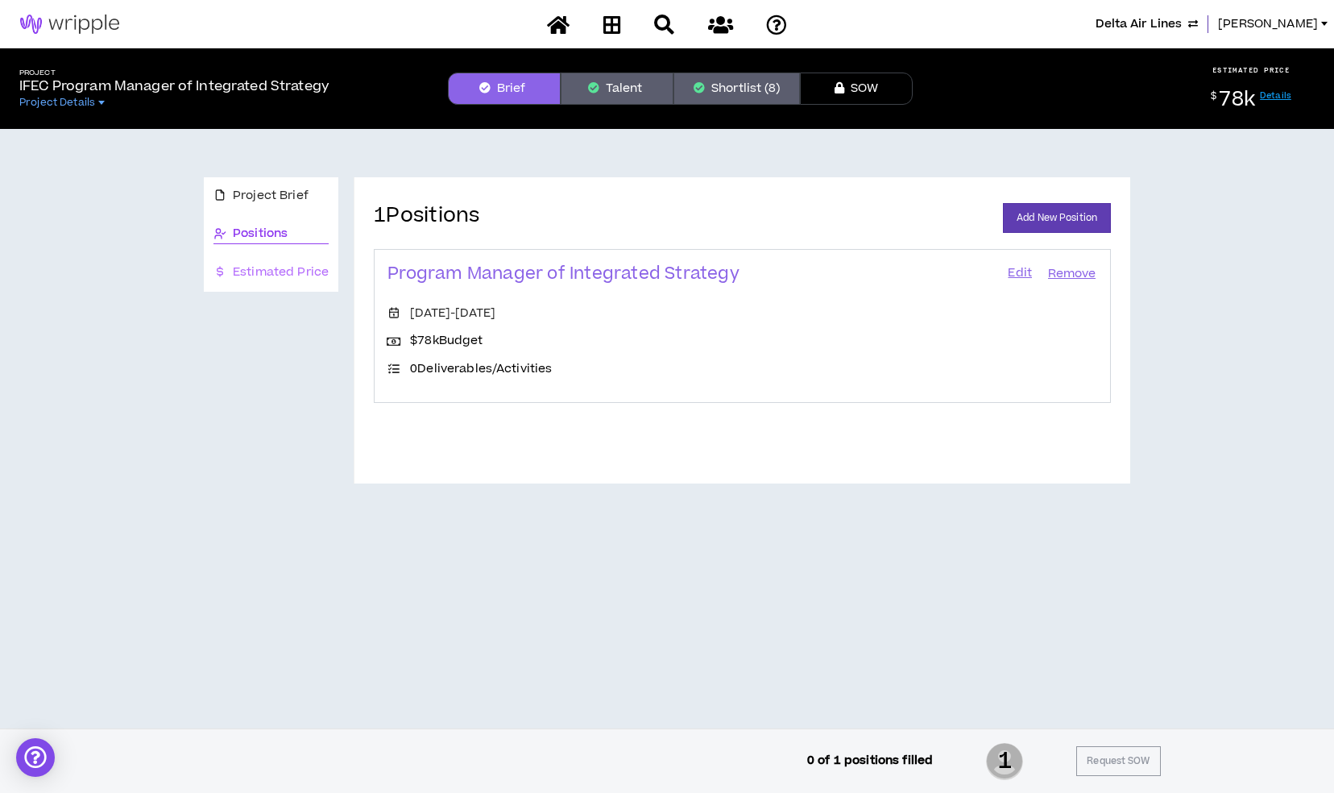
click at [305, 260] on div "Estimated Price" at bounding box center [271, 273] width 135 height 38
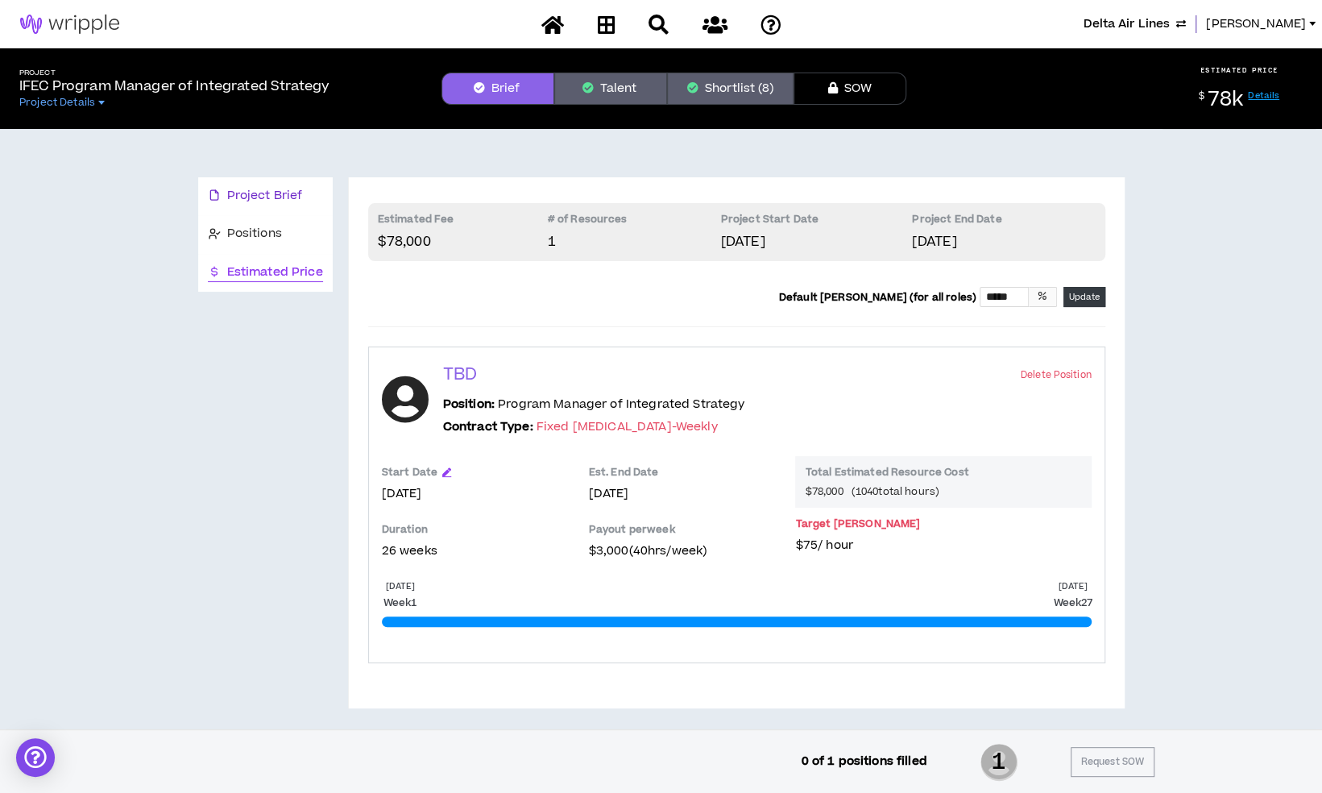
click at [259, 193] on span "Project Brief" at bounding box center [265, 196] width 76 height 18
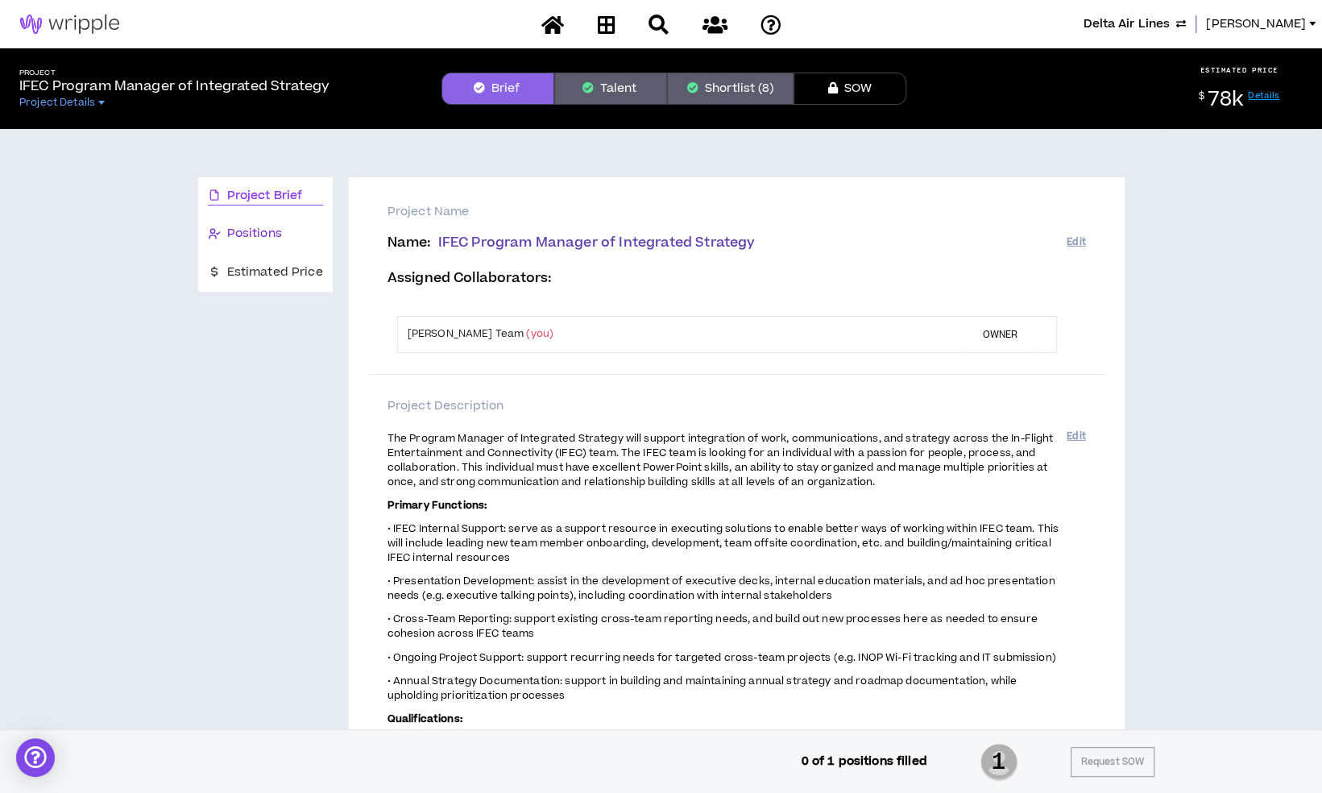
click at [259, 237] on span "Positions" at bounding box center [254, 234] width 55 height 18
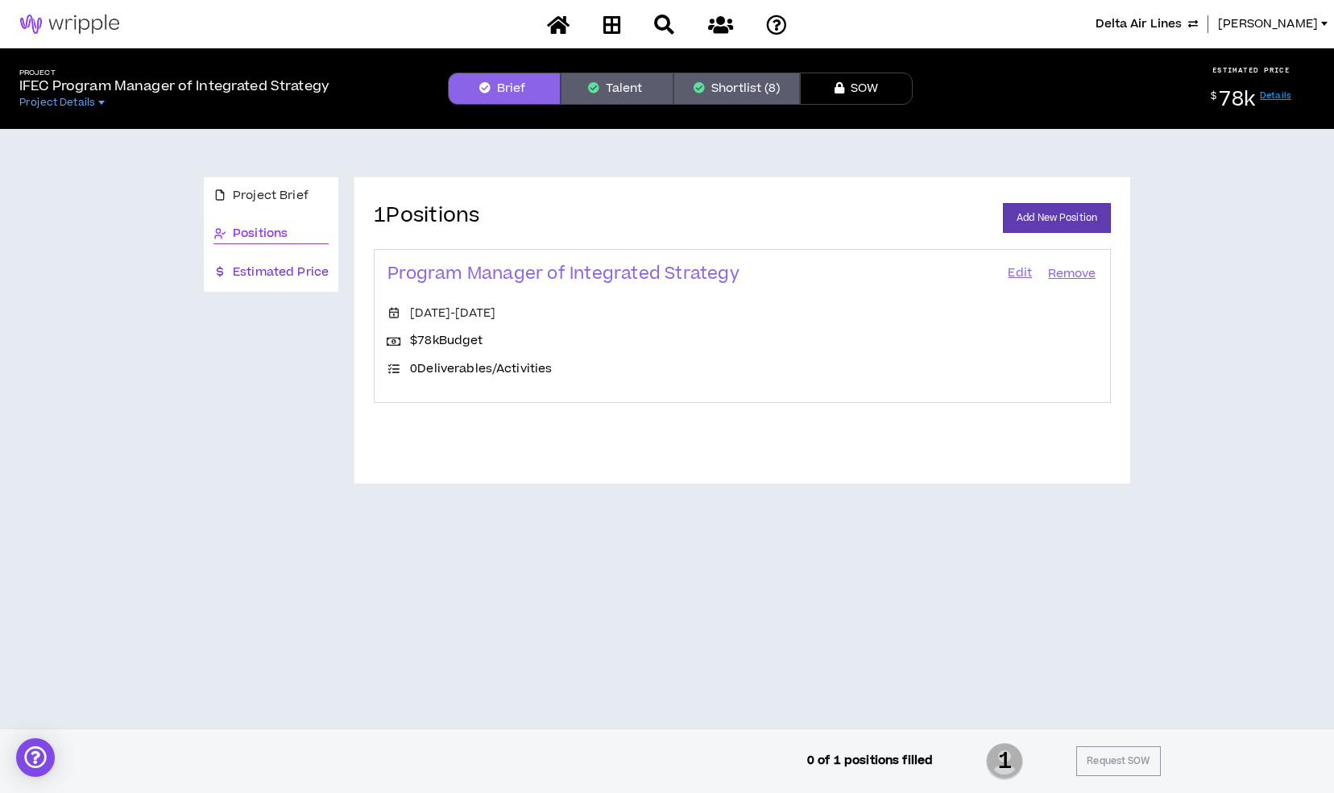
click at [260, 270] on span "Estimated Price" at bounding box center [281, 272] width 96 height 18
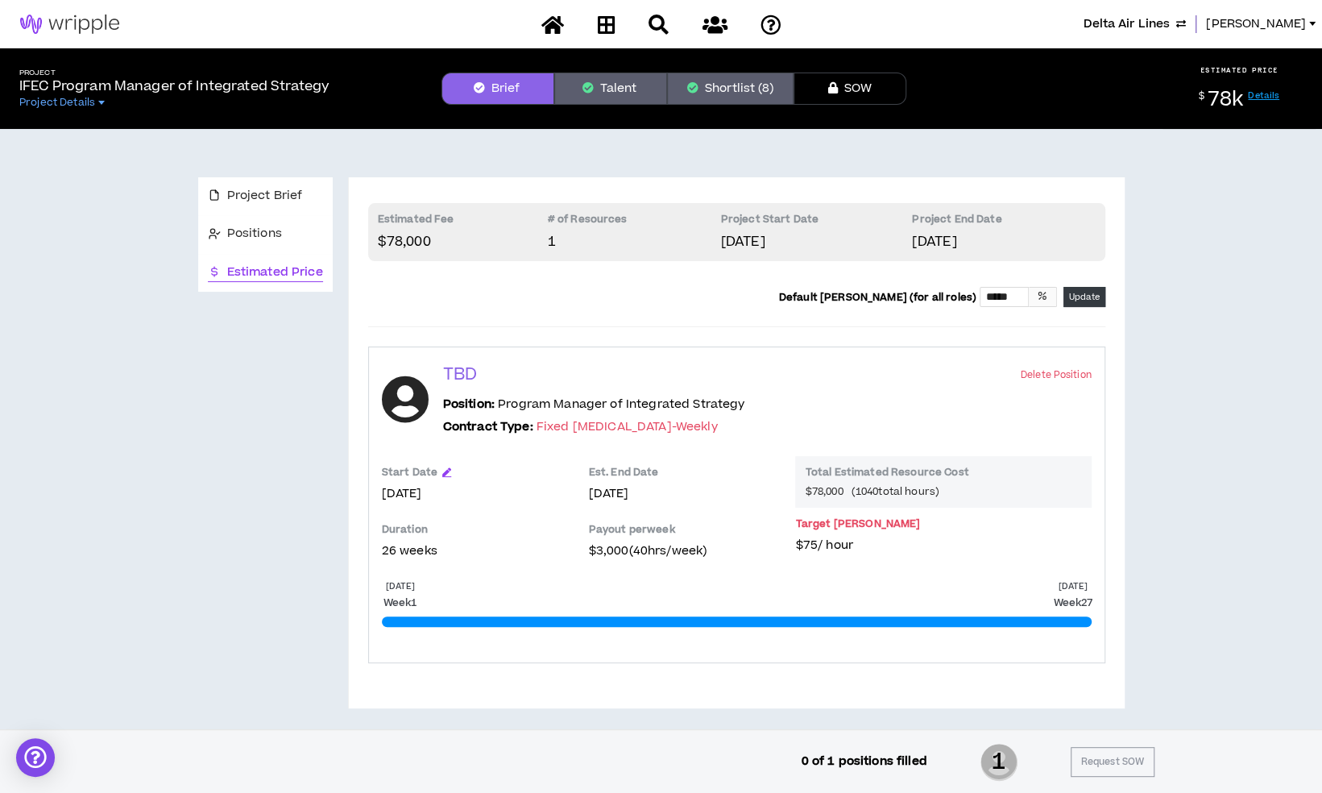
click at [717, 92] on button "Shortlist (8)" at bounding box center [730, 89] width 126 height 32
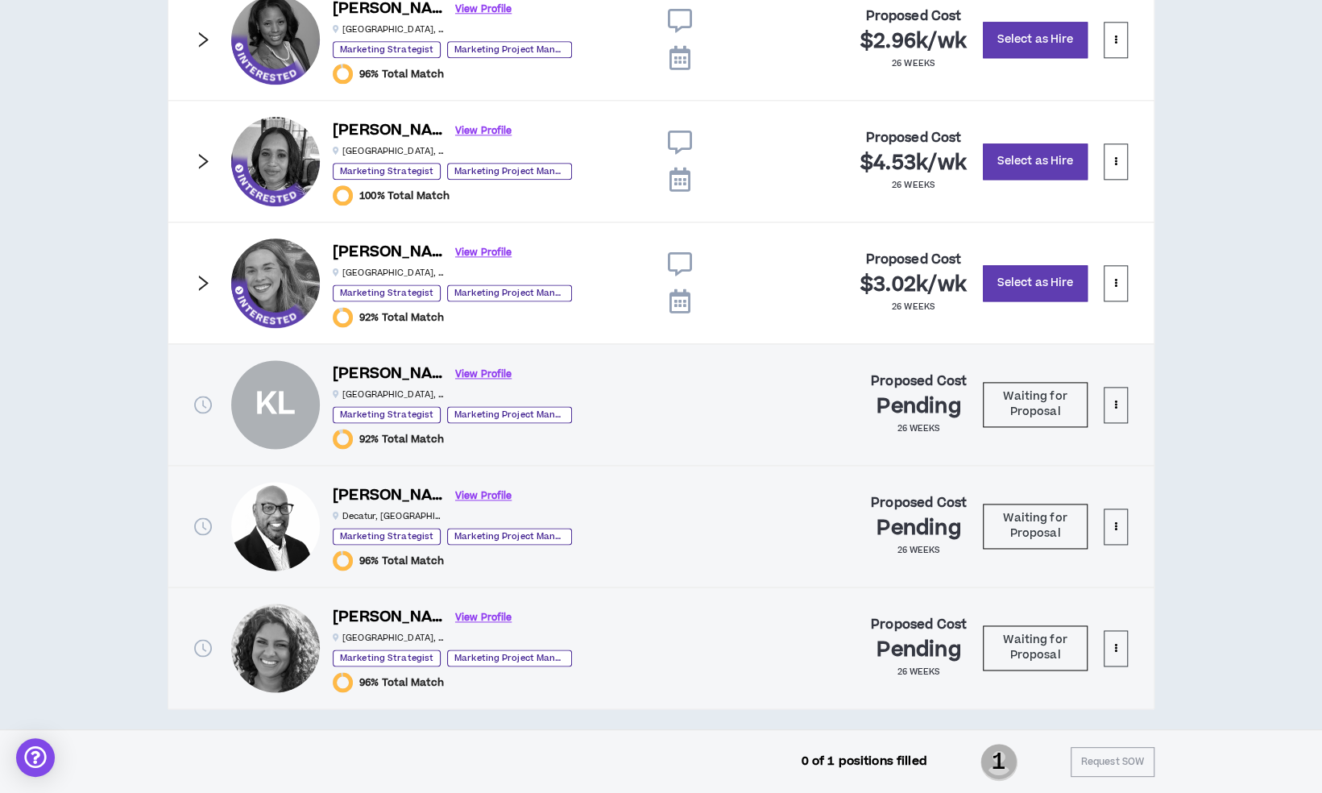
scroll to position [1212, 0]
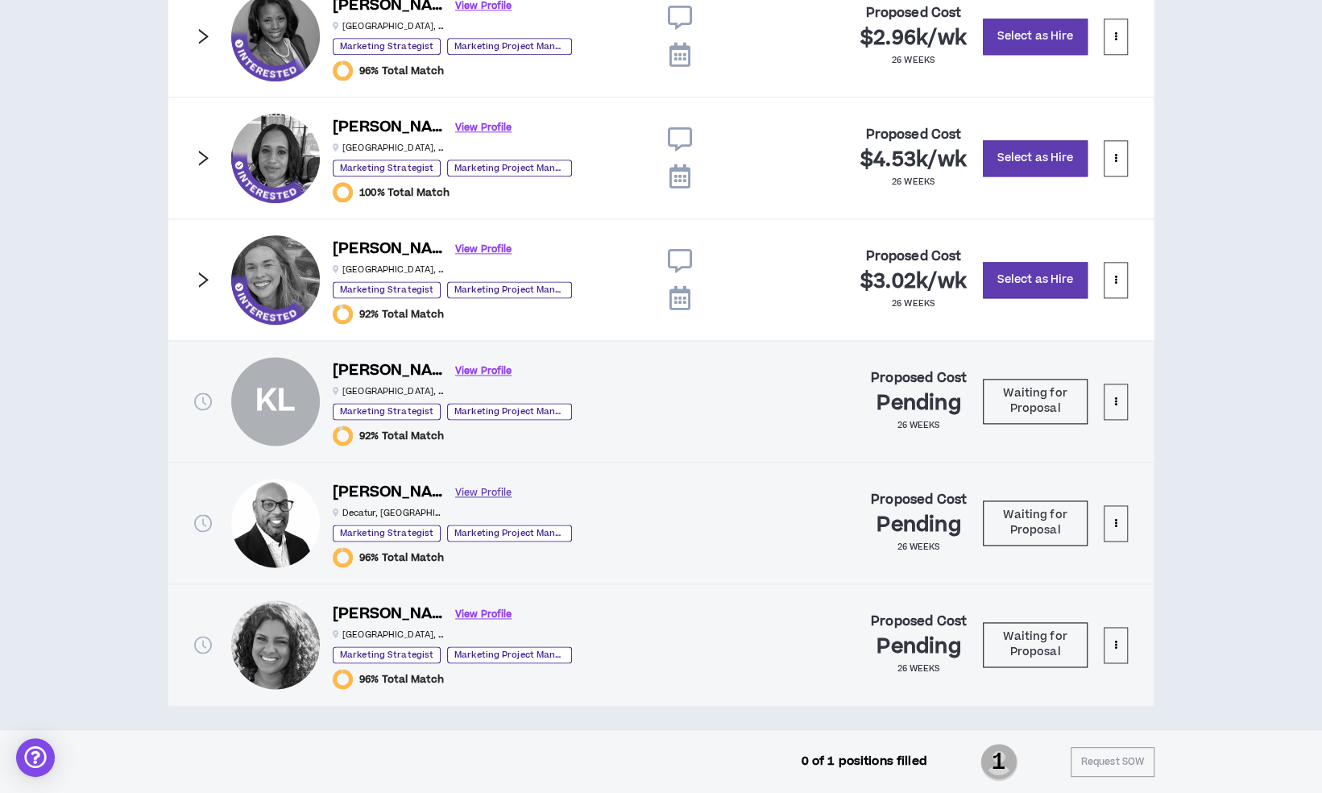
click at [456, 483] on link "View Profile" at bounding box center [483, 493] width 56 height 28
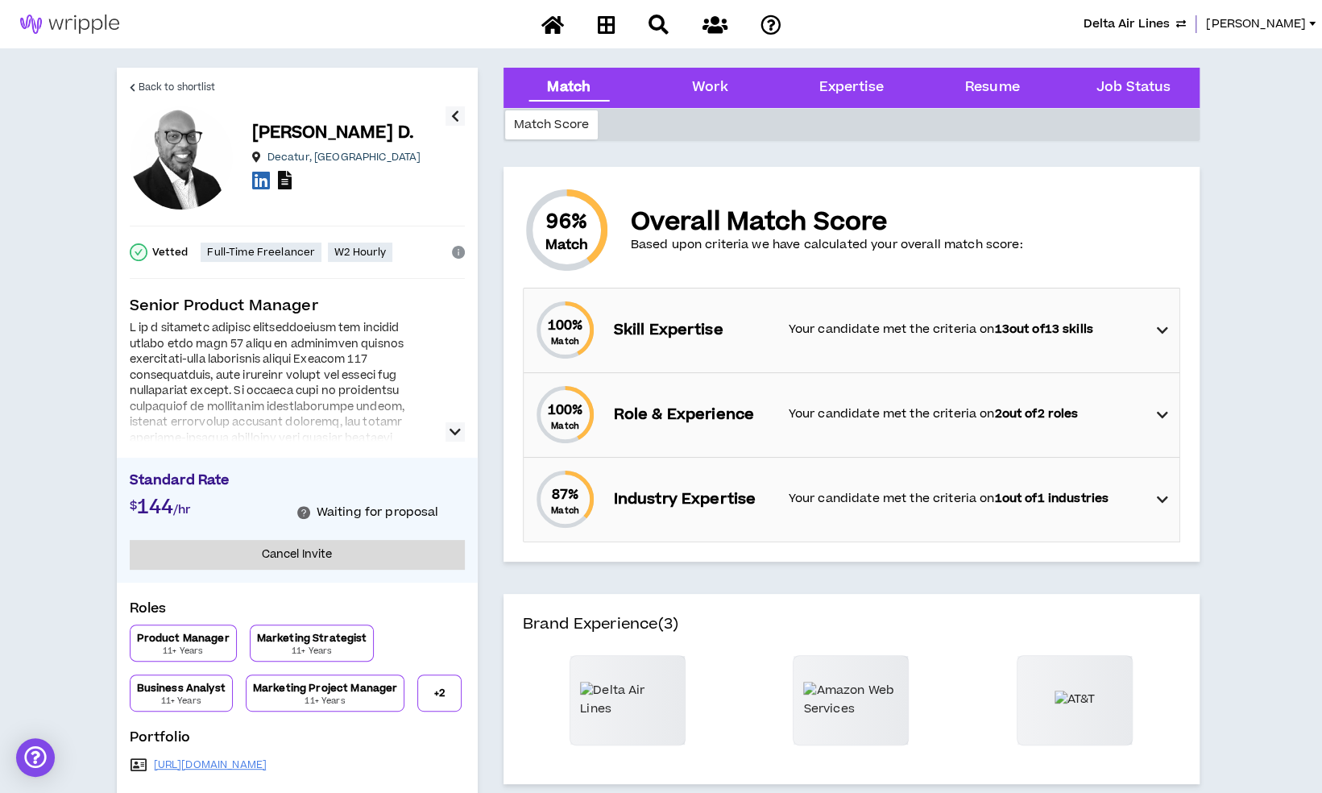
click at [285, 176] on icon at bounding box center [285, 180] width 14 height 19
click at [155, 92] on span "Back to shortlist" at bounding box center [177, 87] width 77 height 15
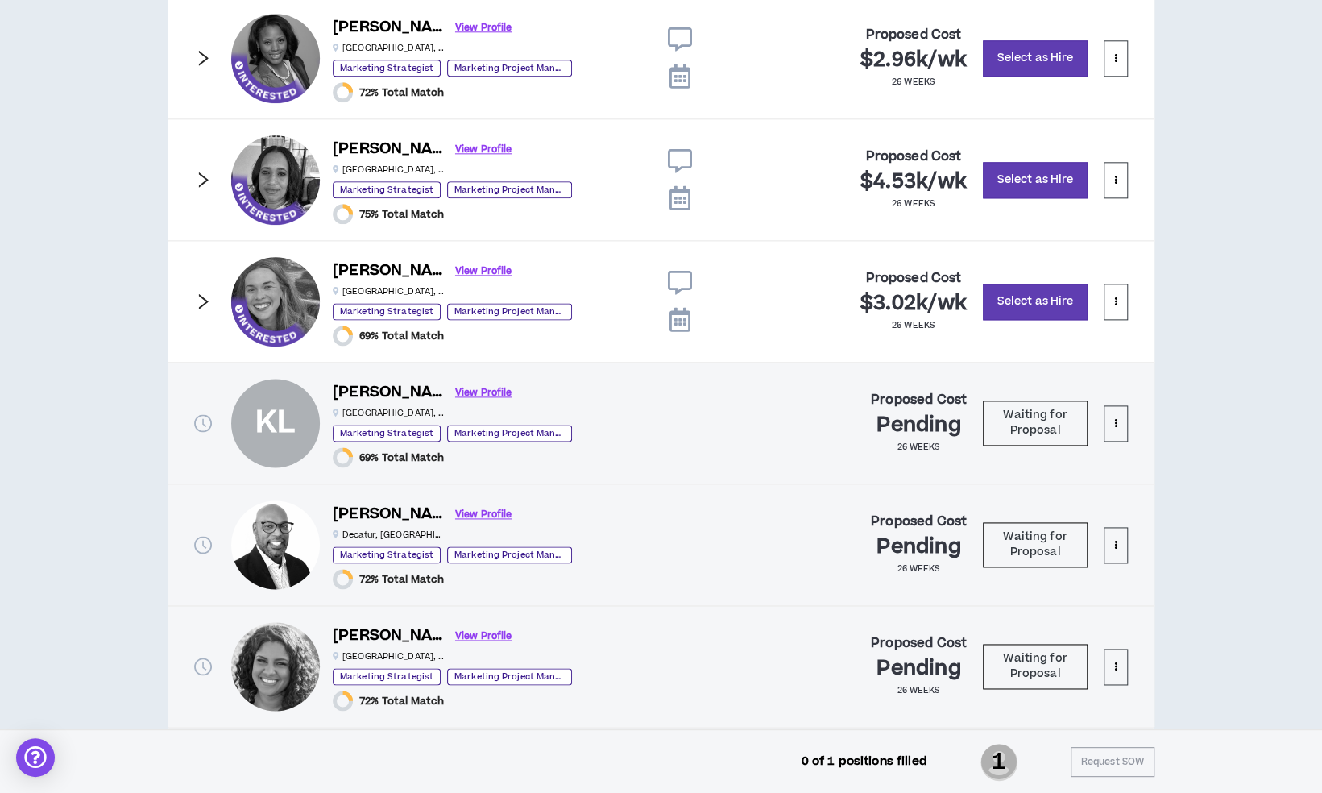
scroll to position [1212, 0]
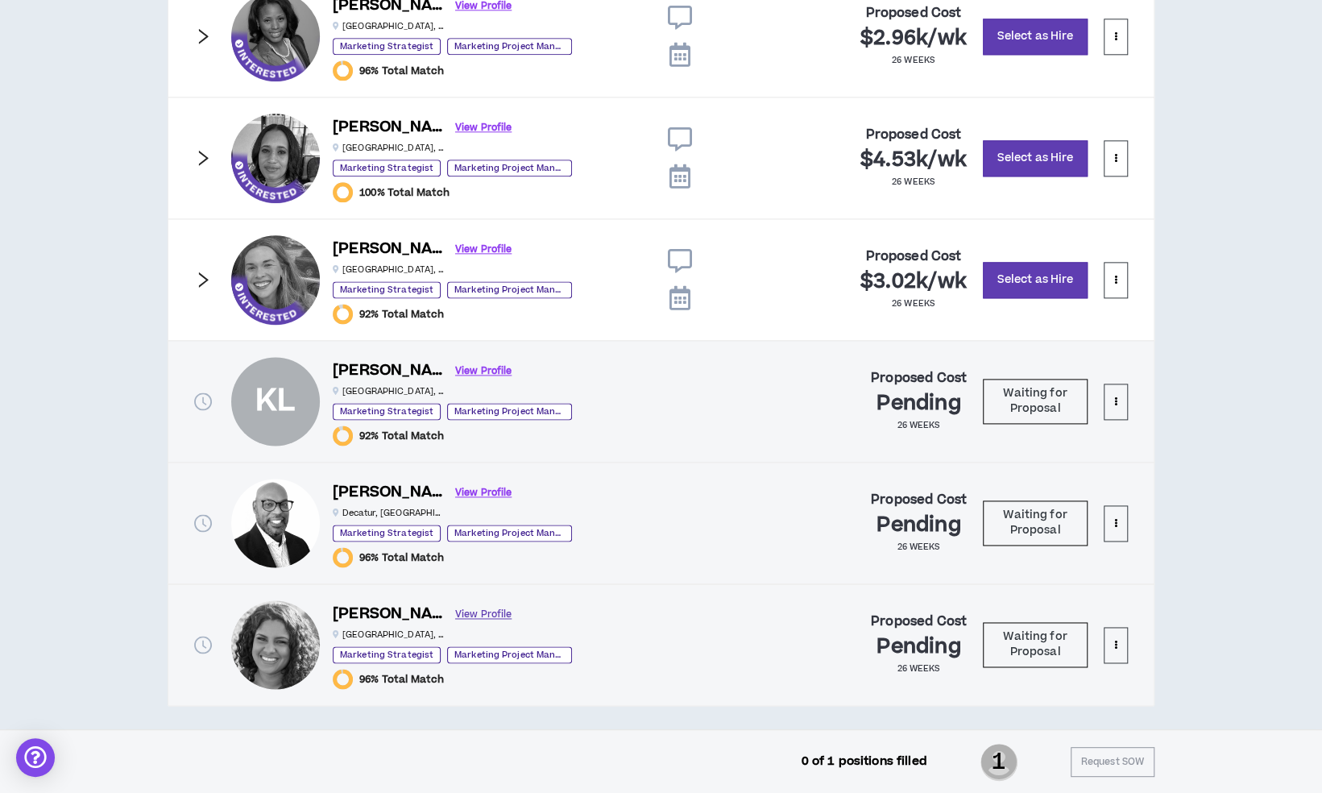
click at [468, 609] on link "View Profile" at bounding box center [483, 614] width 56 height 28
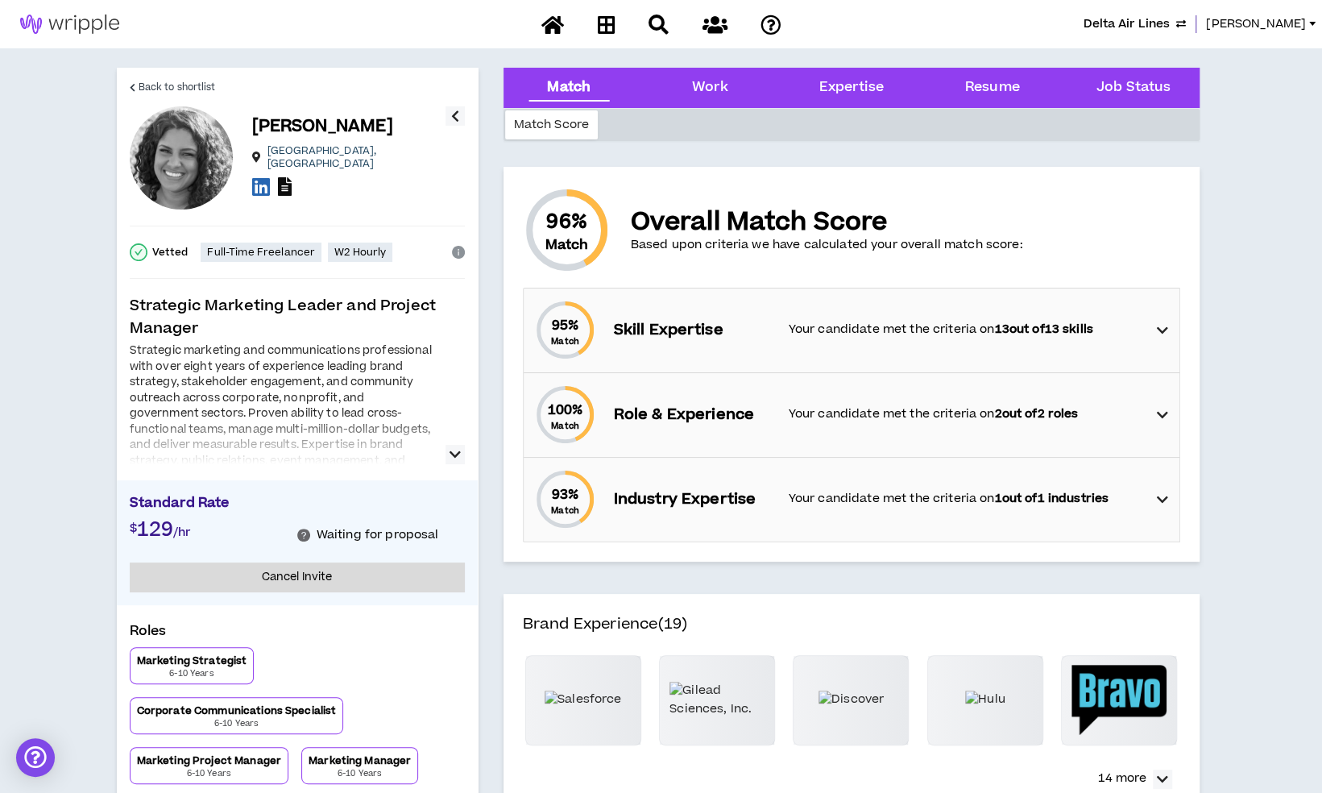
click at [280, 180] on icon at bounding box center [285, 186] width 14 height 19
click at [263, 183] on icon at bounding box center [261, 186] width 18 height 20
click at [1263, 24] on span "Lauren-Bridget" at bounding box center [1256, 24] width 100 height 18
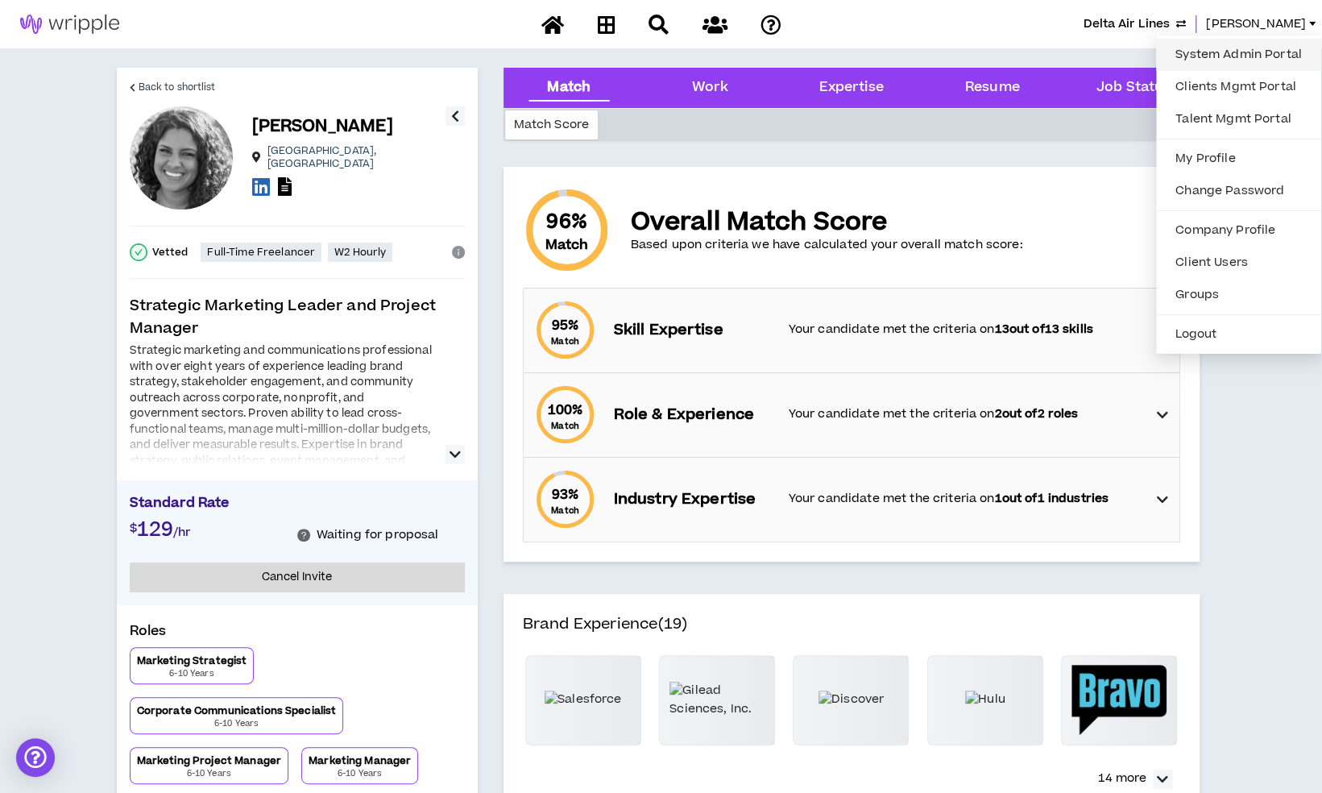
click at [1200, 52] on link "System Admin Portal" at bounding box center [1239, 55] width 146 height 24
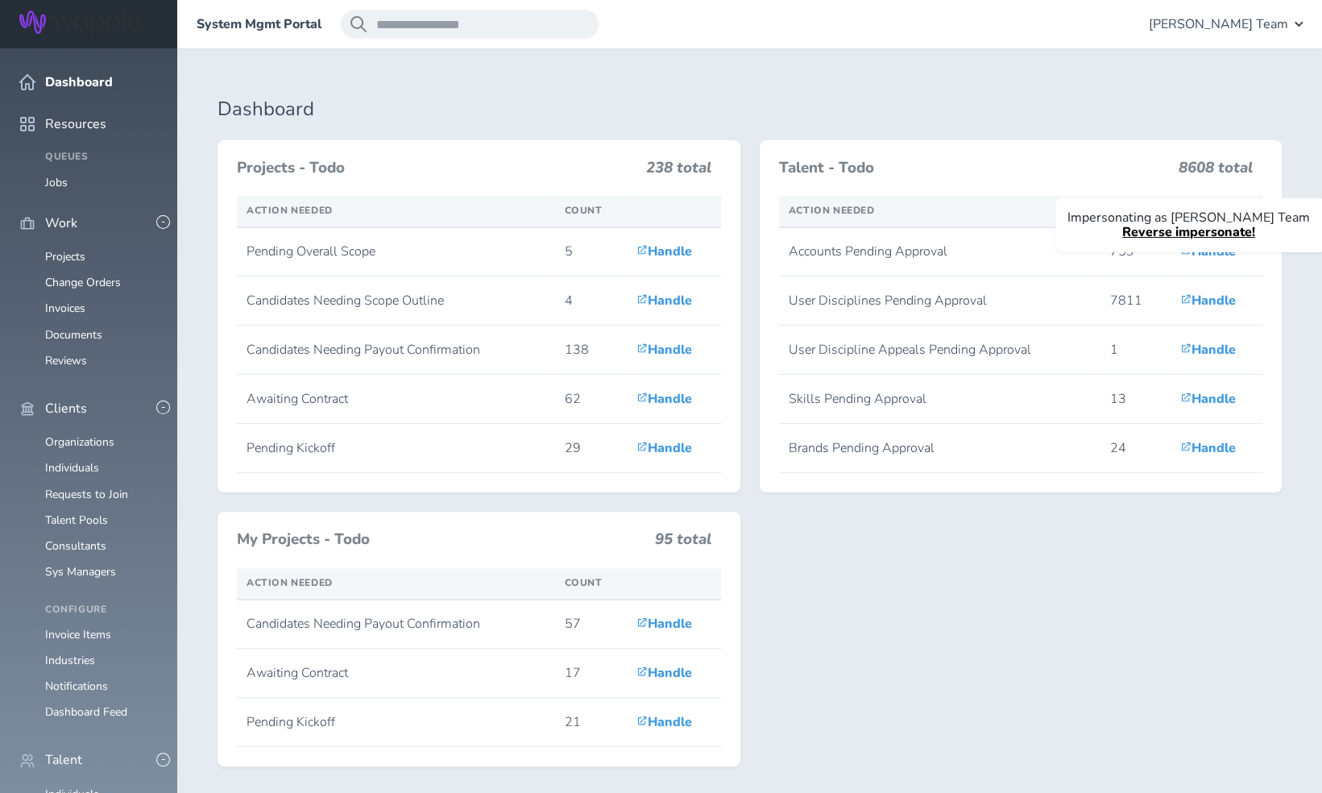
scroll to position [180, 0]
click at [90, 786] on link "Individuals" at bounding box center [72, 793] width 54 height 15
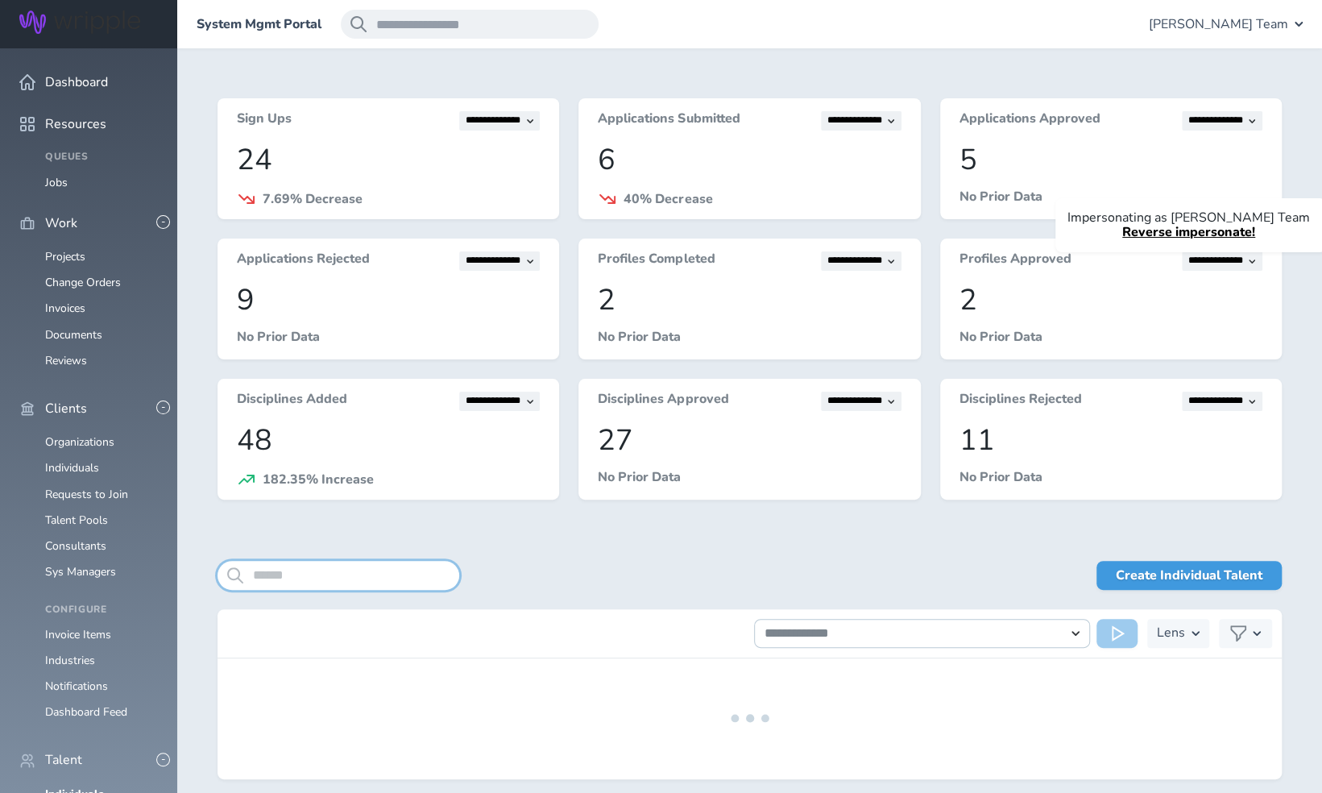
click at [308, 573] on input "search" at bounding box center [339, 575] width 242 height 29
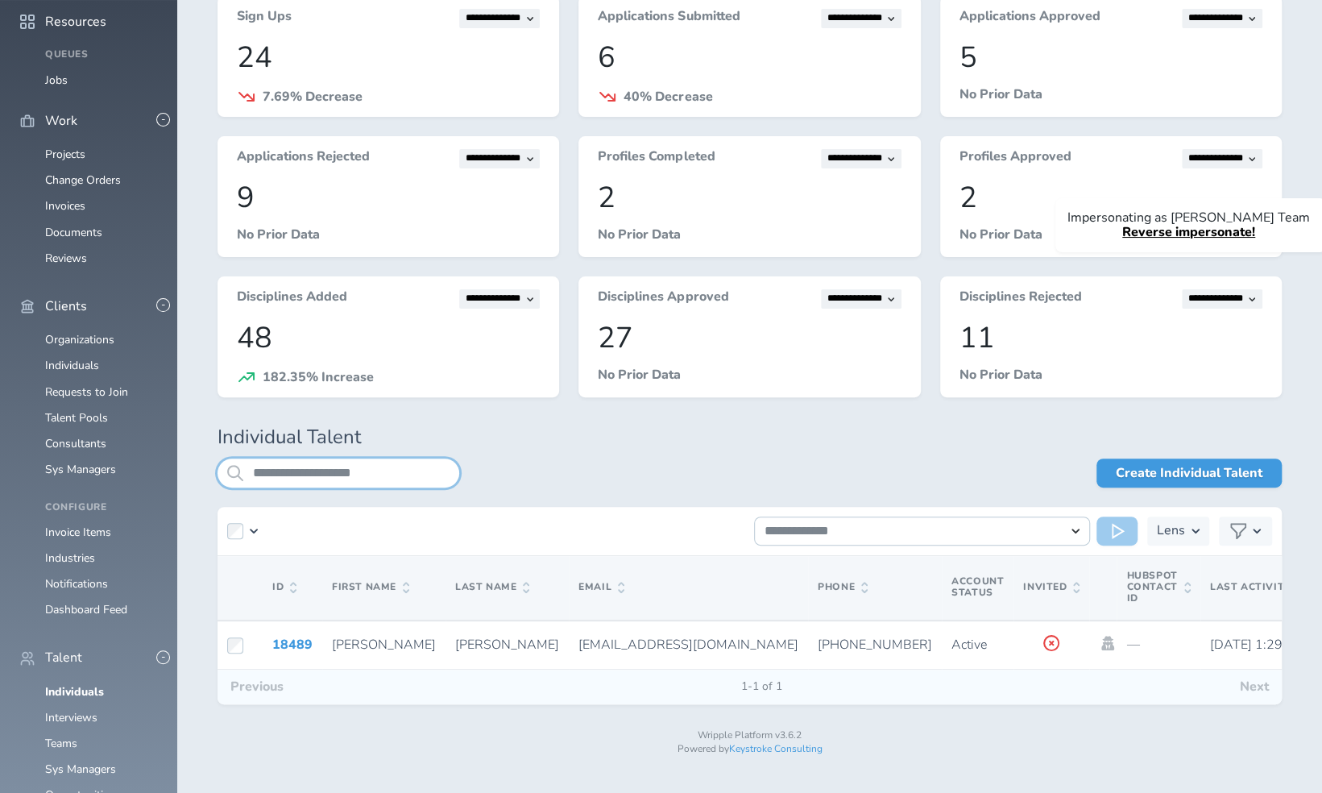
scroll to position [106, 0]
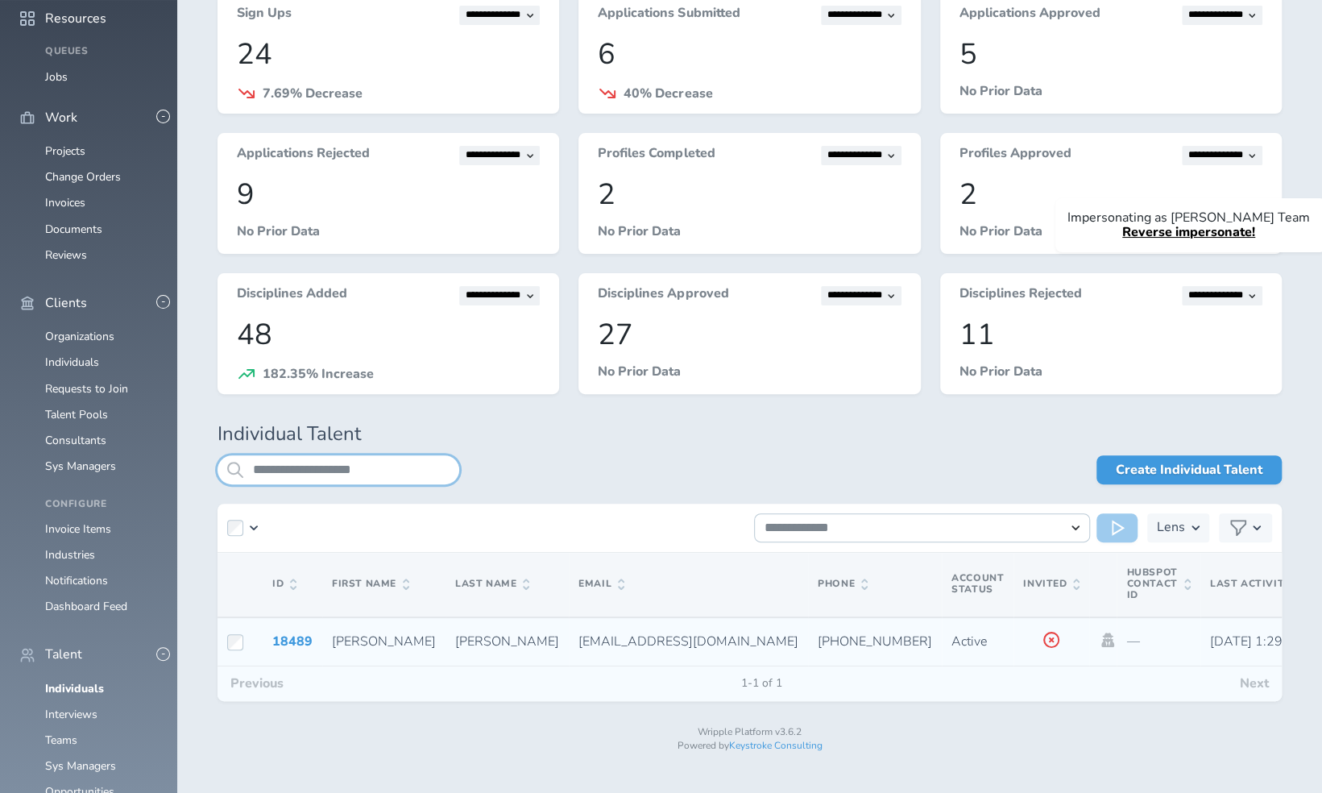
type input "**********"
drag, startPoint x: 477, startPoint y: 640, endPoint x: 659, endPoint y: 643, distance: 182.1
click at [659, 643] on td "[EMAIL_ADDRESS][DOMAIN_NAME]" at bounding box center [688, 641] width 239 height 49
copy span "[EMAIL_ADDRESS][DOMAIN_NAME]"
